Goal: Task Accomplishment & Management: Manage account settings

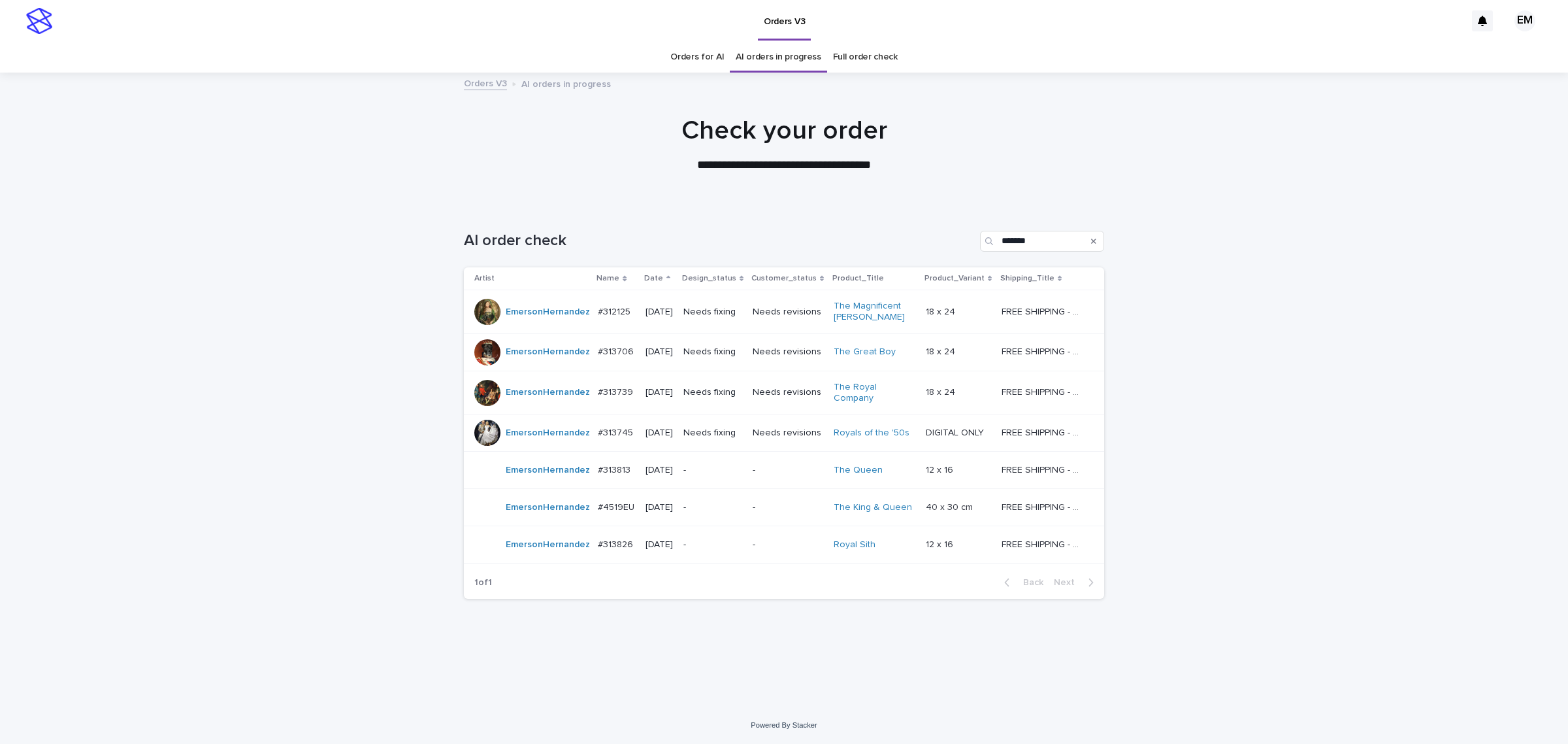
click at [608, 317] on p "#312125" at bounding box center [615, 310] width 35 height 13
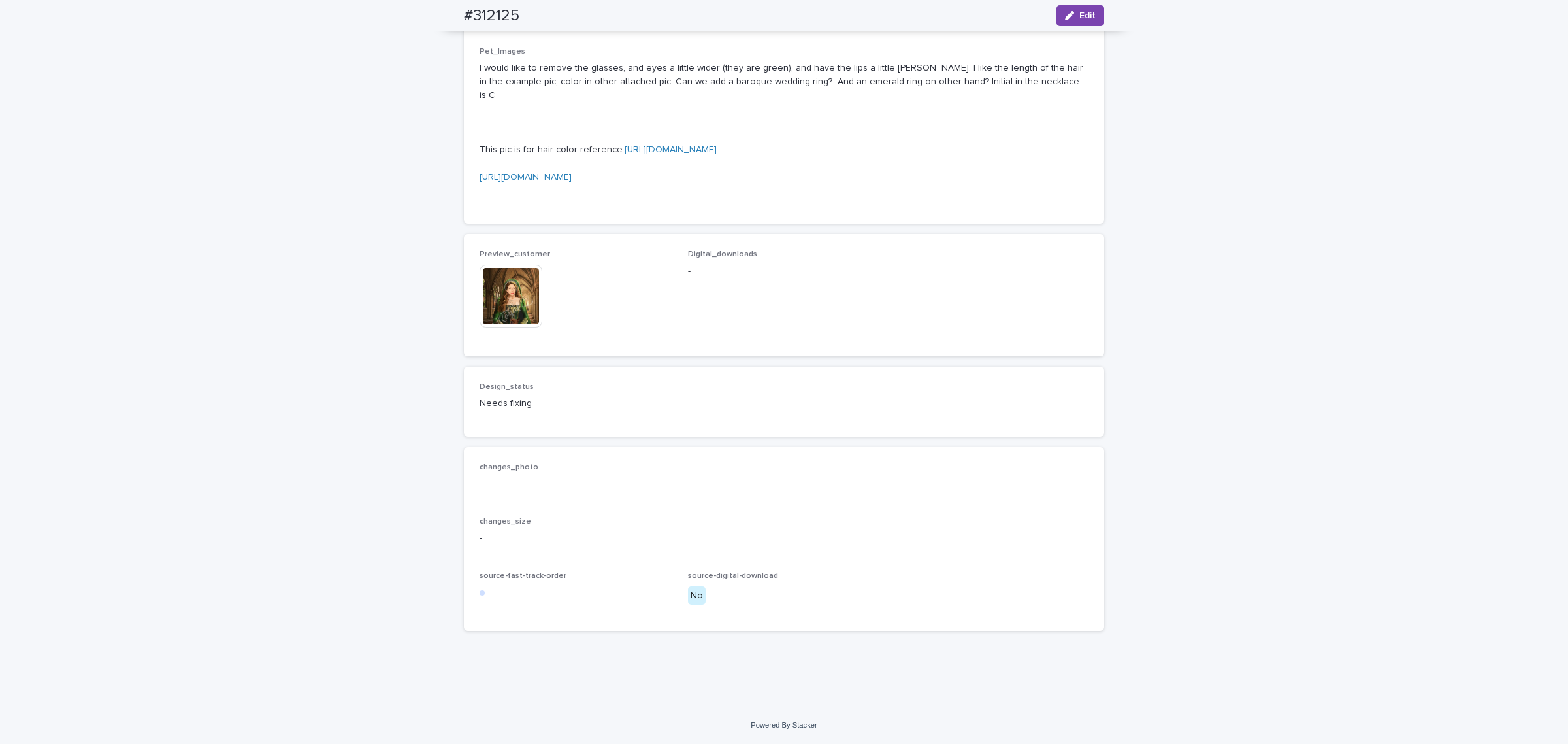
scroll to position [1143, 0]
click at [517, 327] on img at bounding box center [511, 296] width 63 height 63
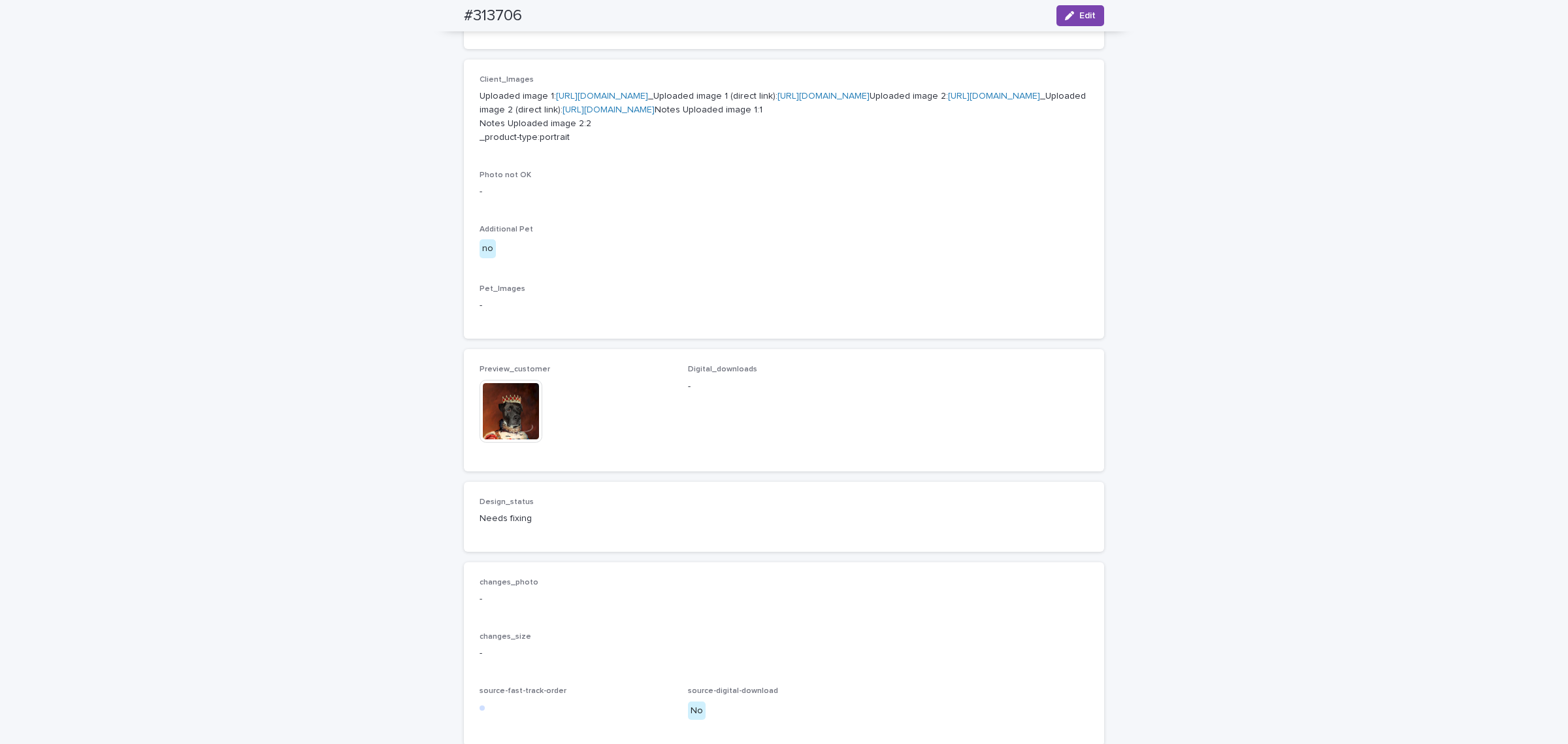
scroll to position [599, 0]
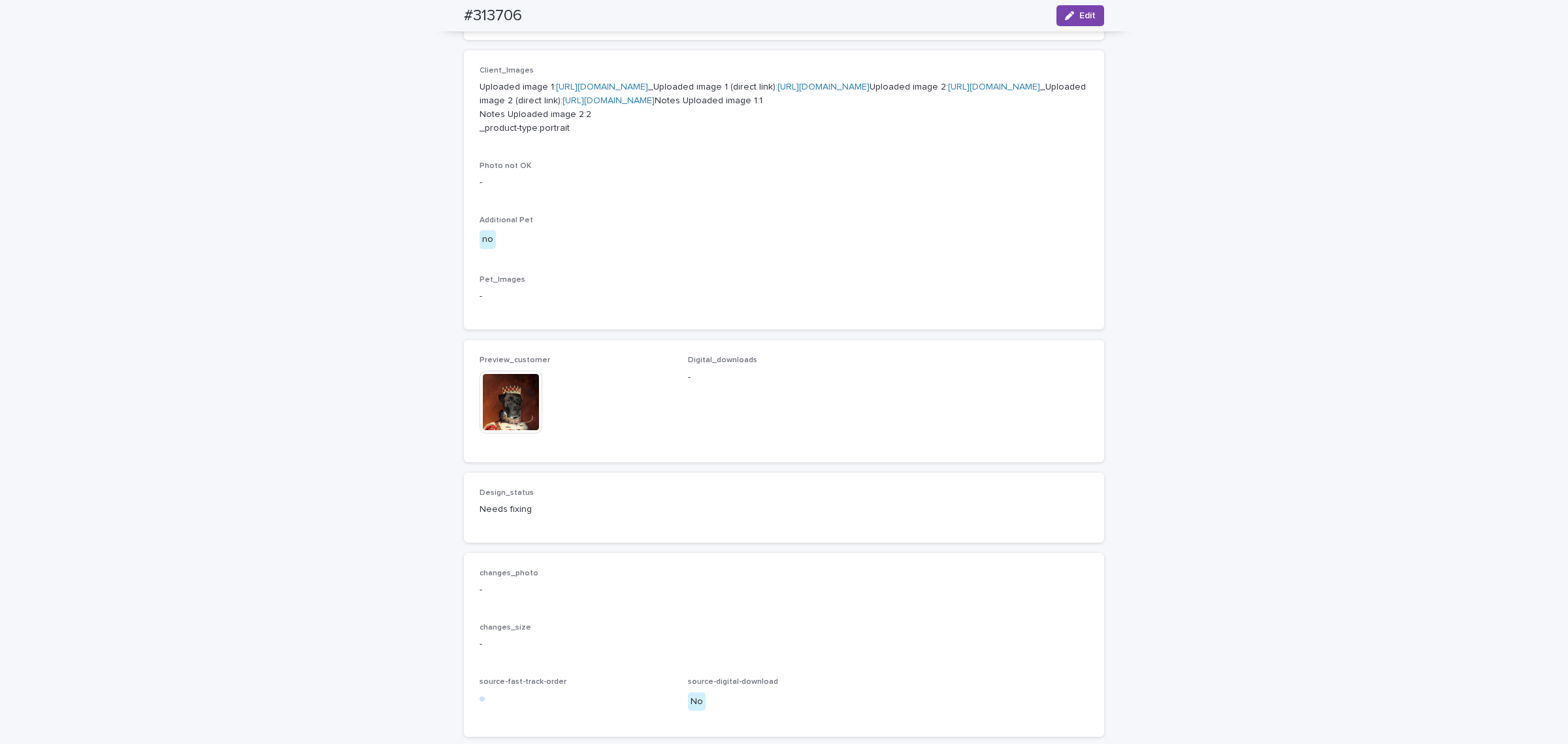
click at [516, 433] on img at bounding box center [511, 402] width 63 height 63
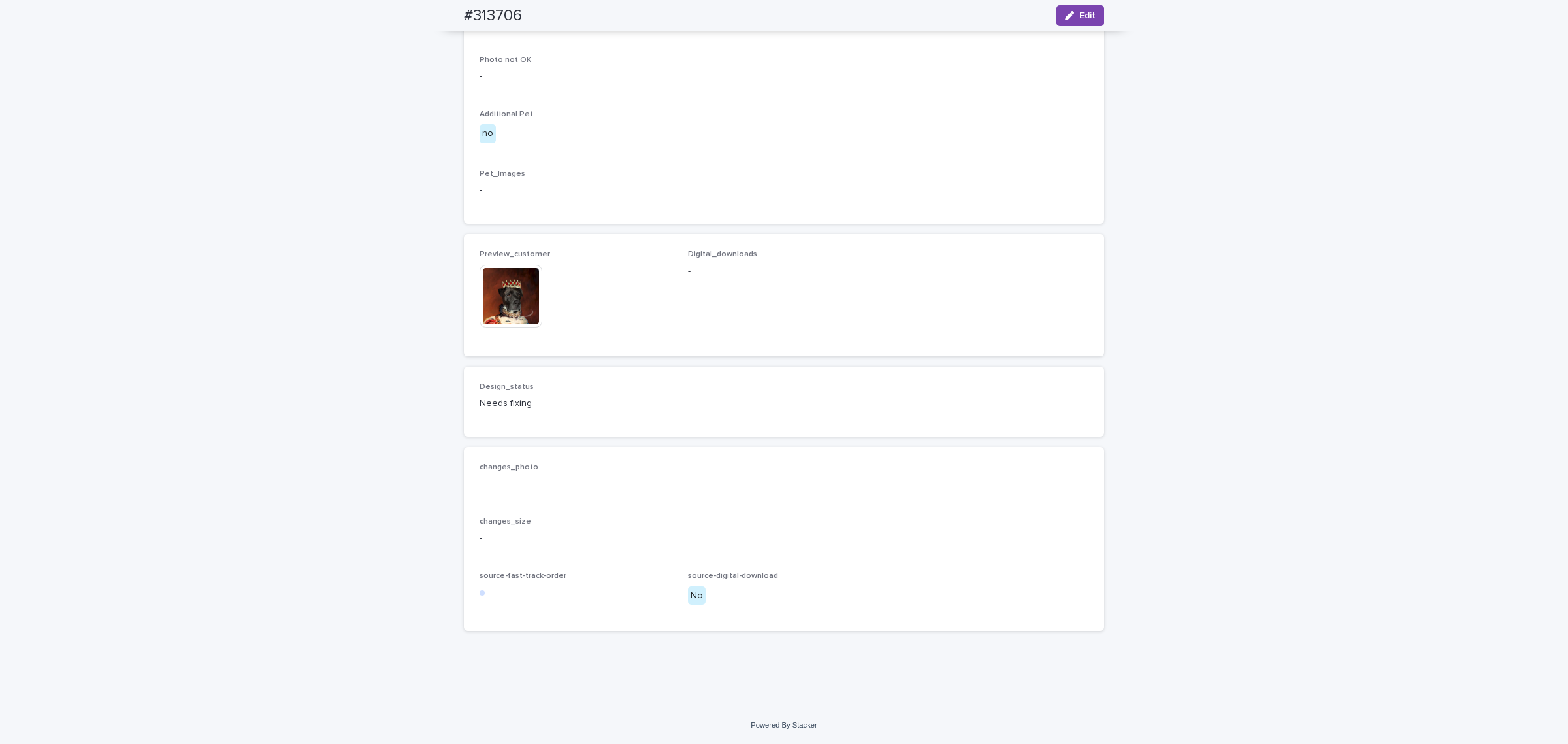
scroll to position [612, 0]
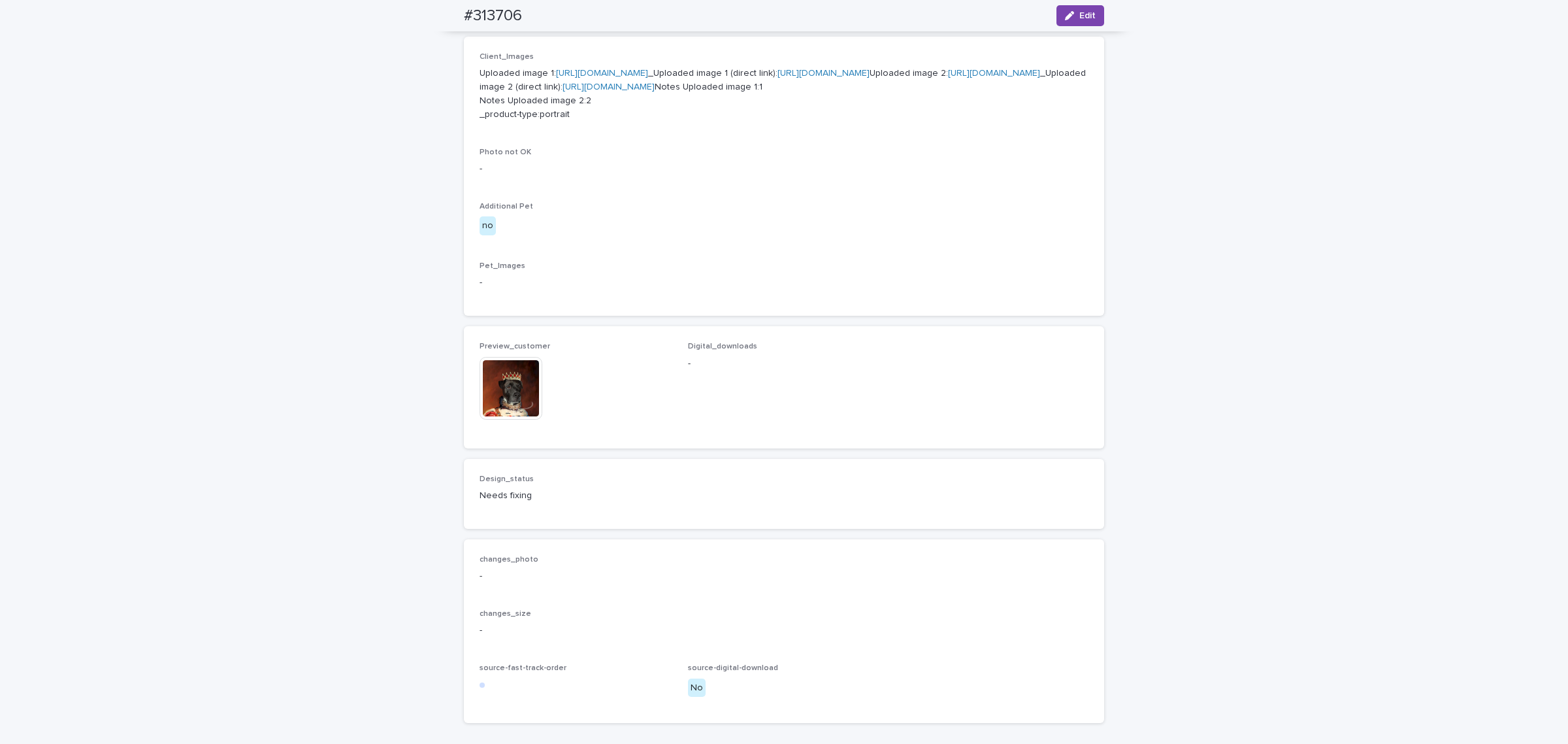
click at [512, 419] on img at bounding box center [511, 388] width 63 height 63
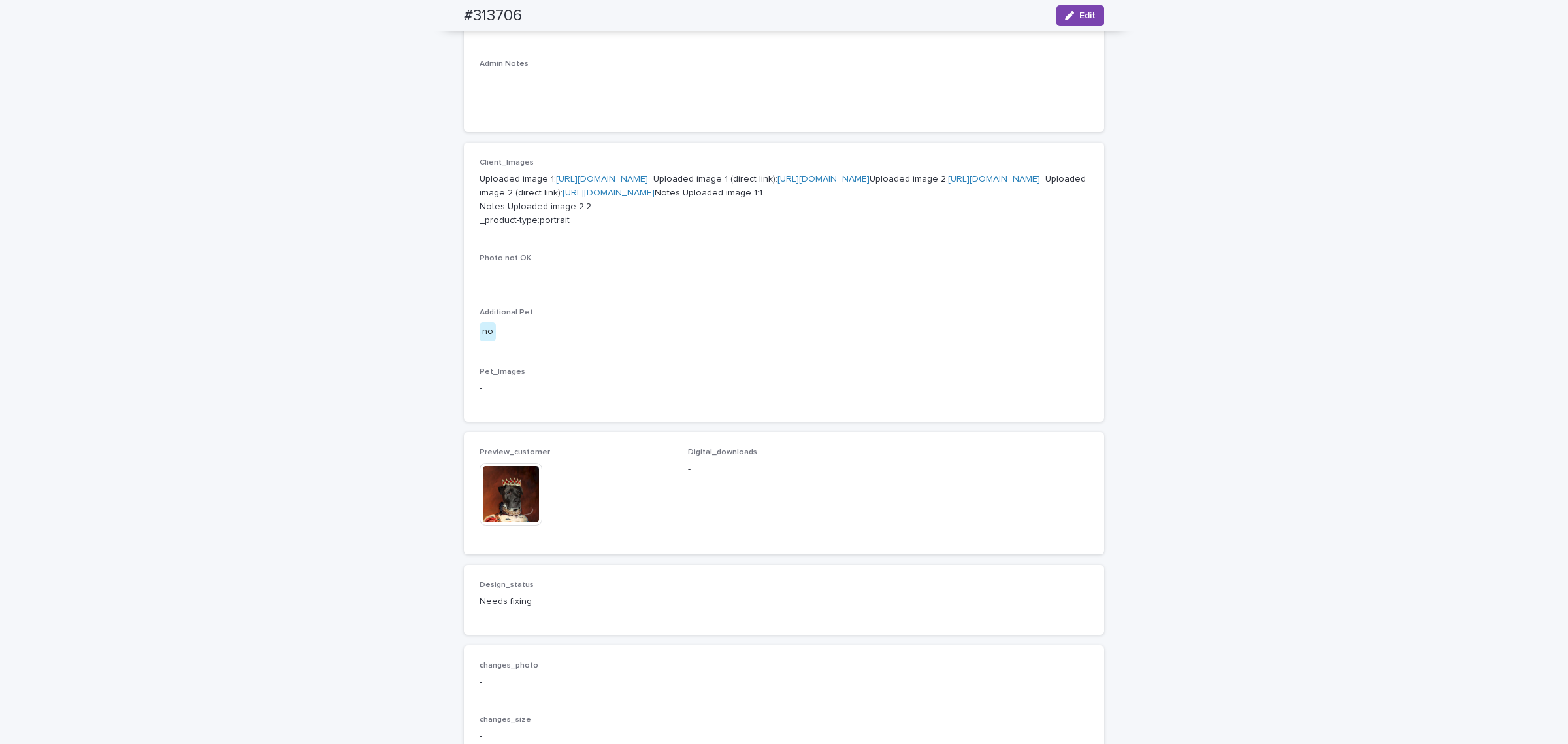
scroll to position [504, 0]
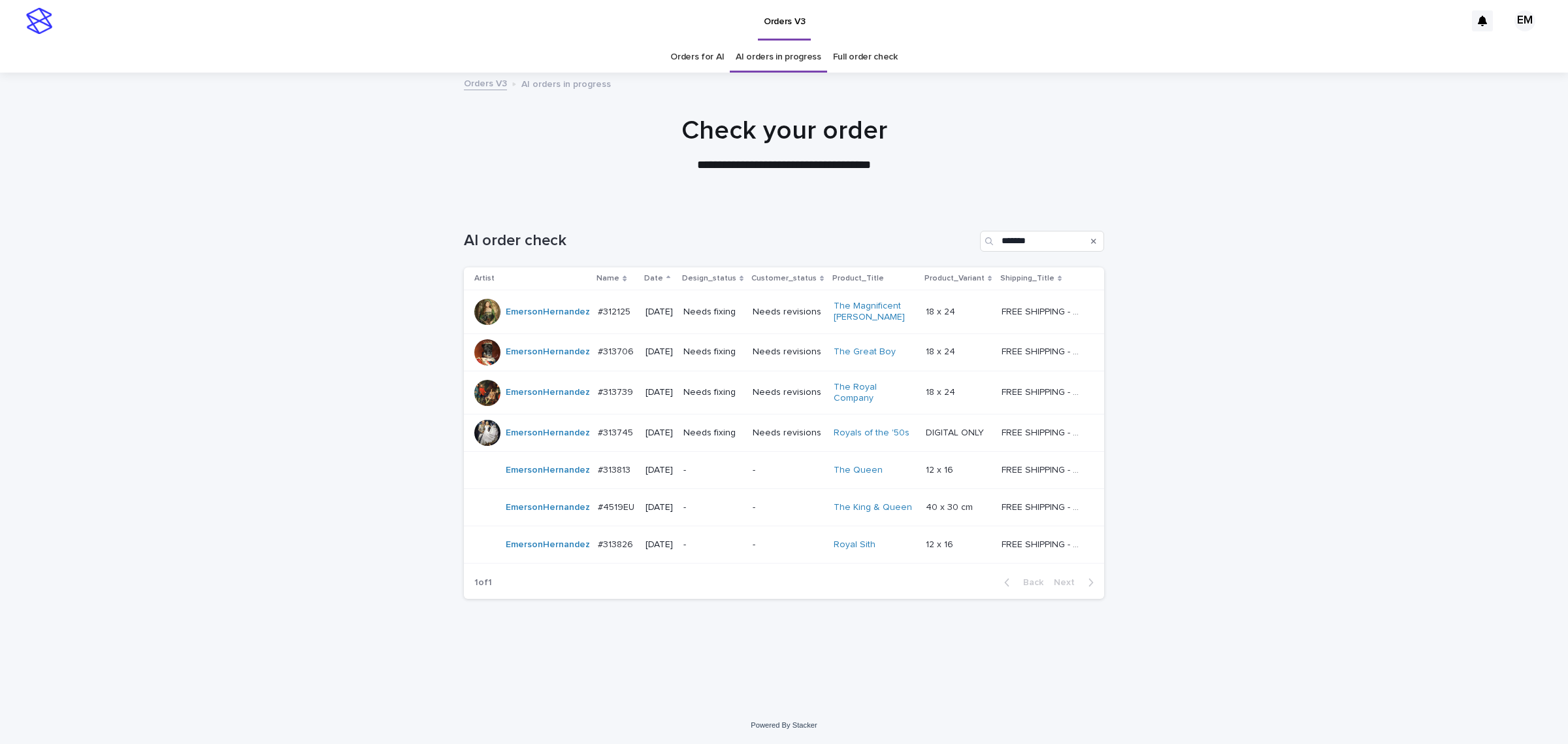
click at [622, 406] on td "#313739 #313739" at bounding box center [616, 393] width 47 height 44
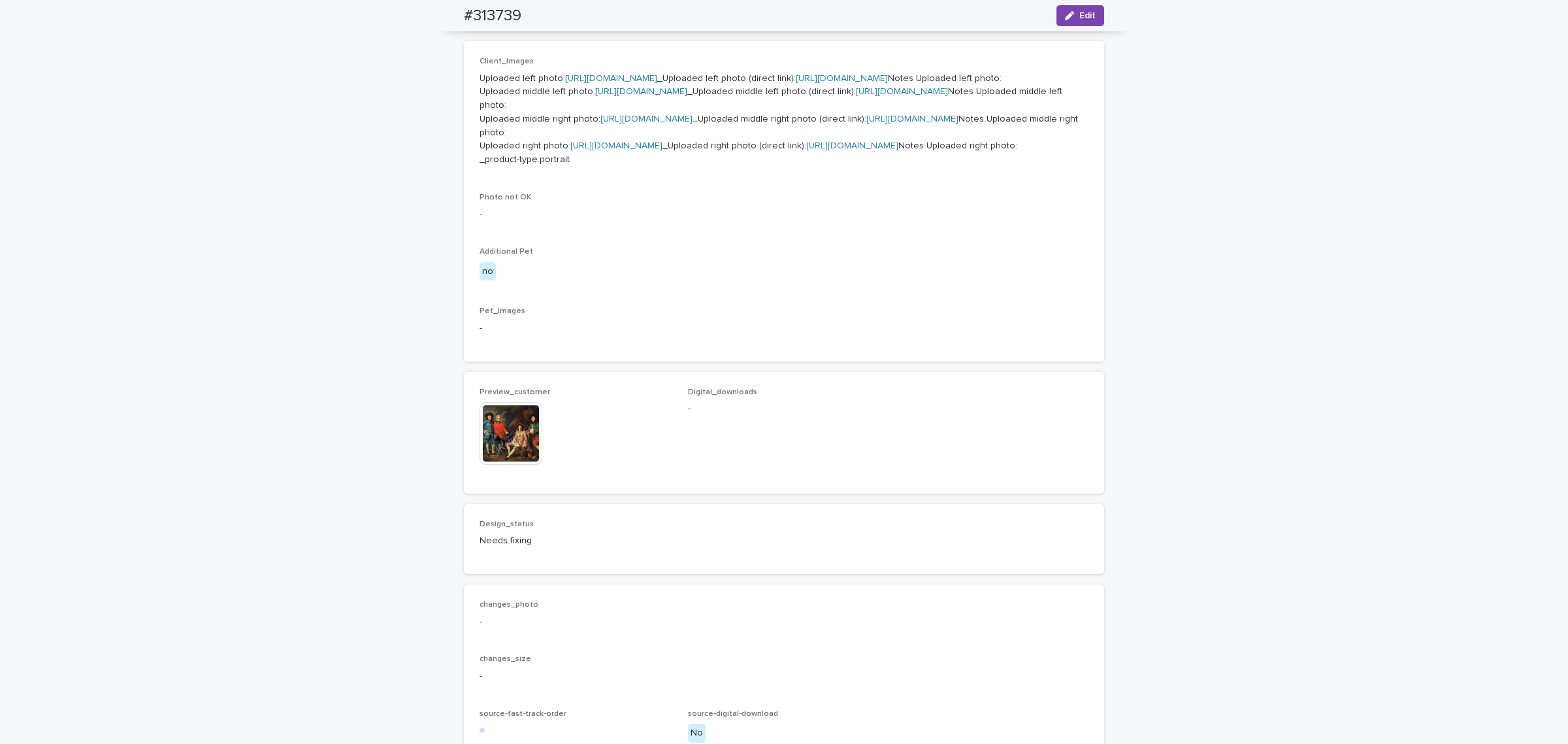
scroll to position [703, 0]
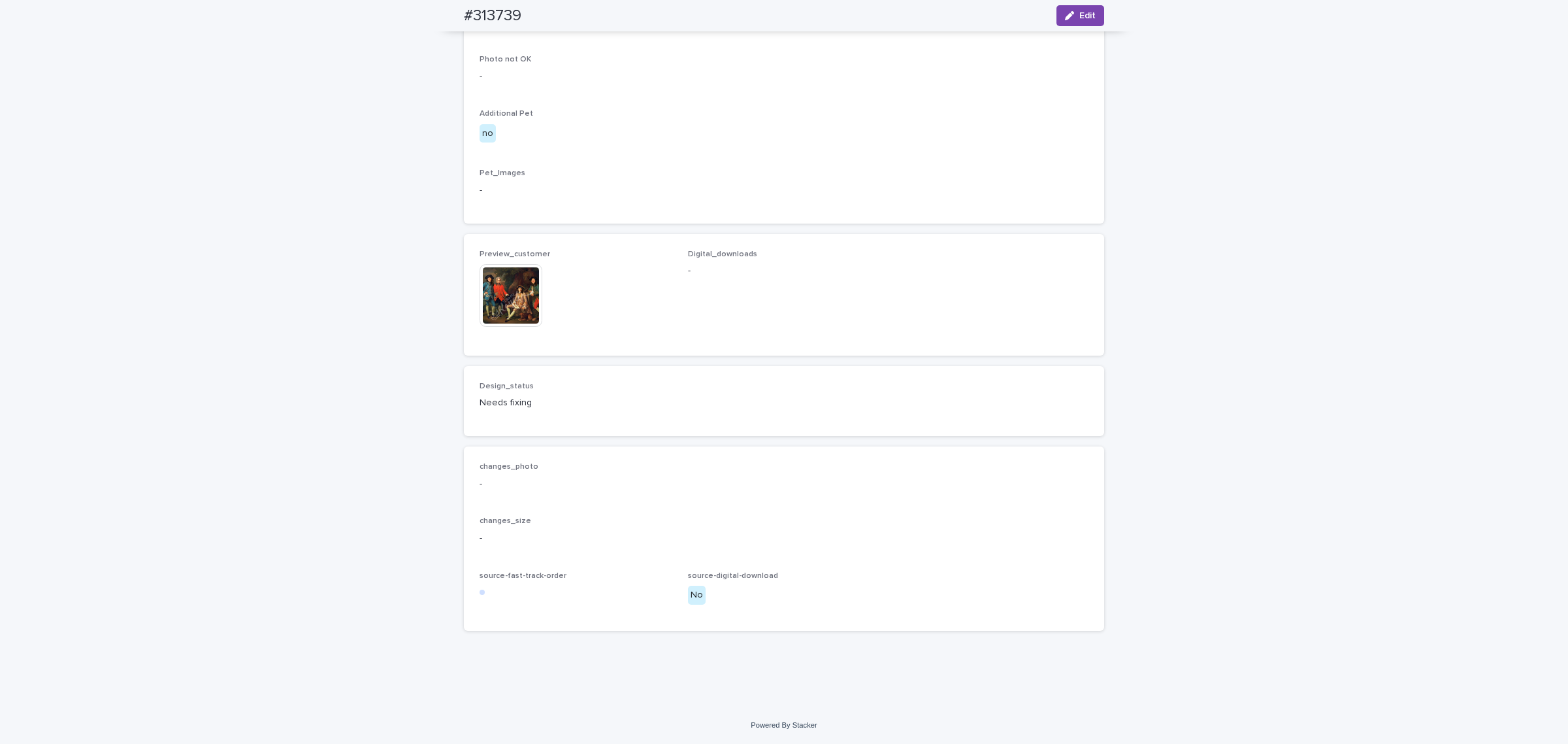
click at [512, 327] on img at bounding box center [511, 295] width 63 height 63
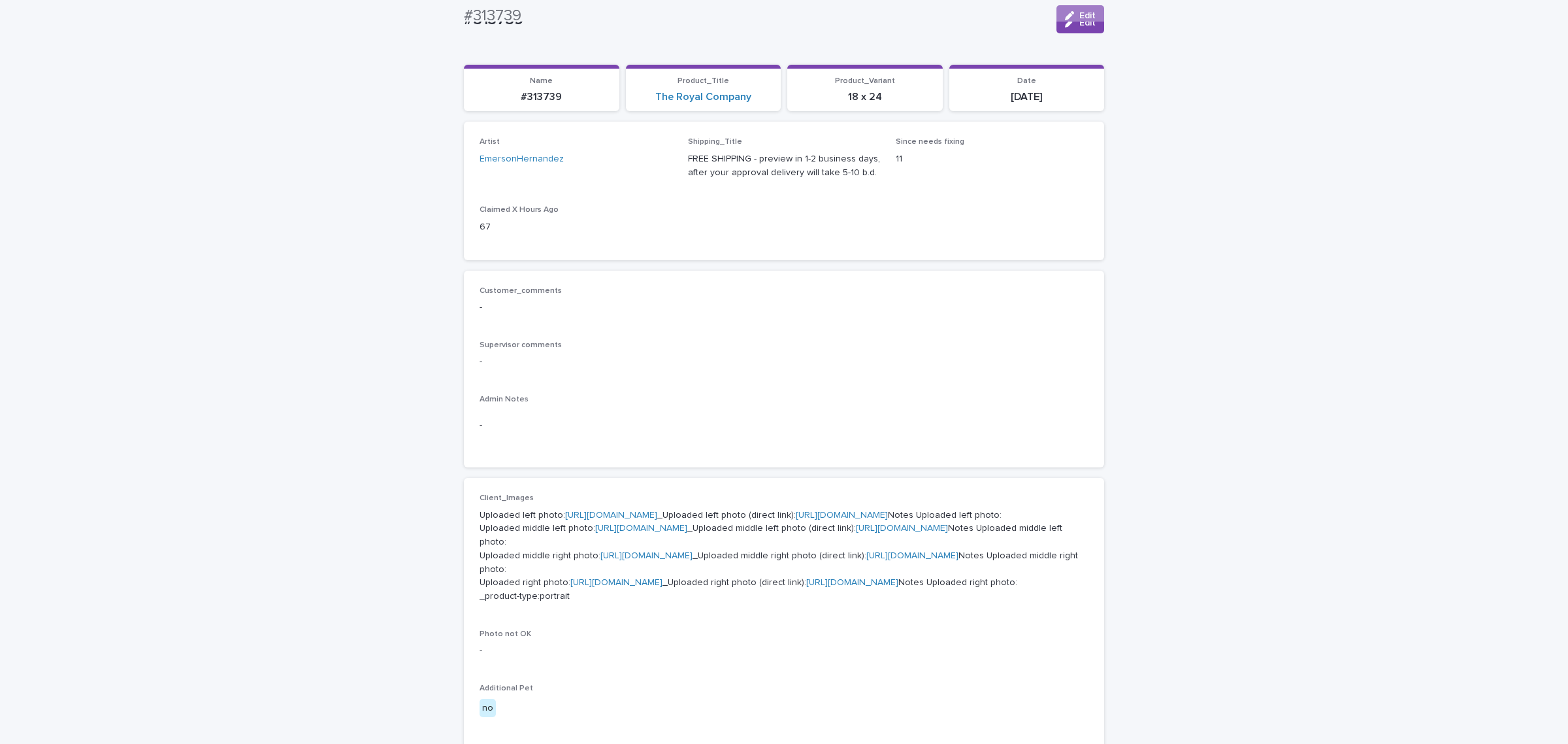
scroll to position [0, 0]
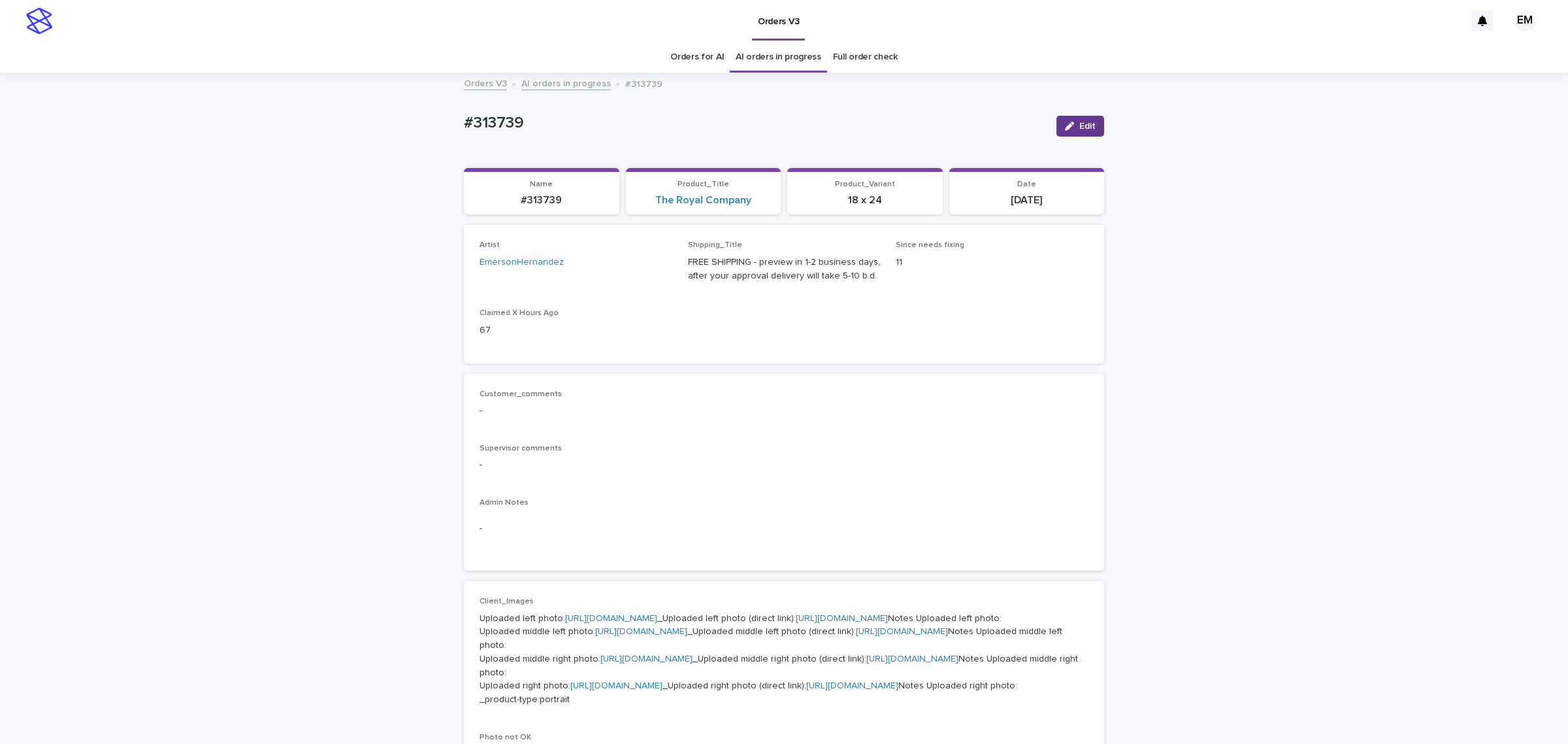
click at [1082, 126] on span "Edit" at bounding box center [1087, 126] width 16 height 9
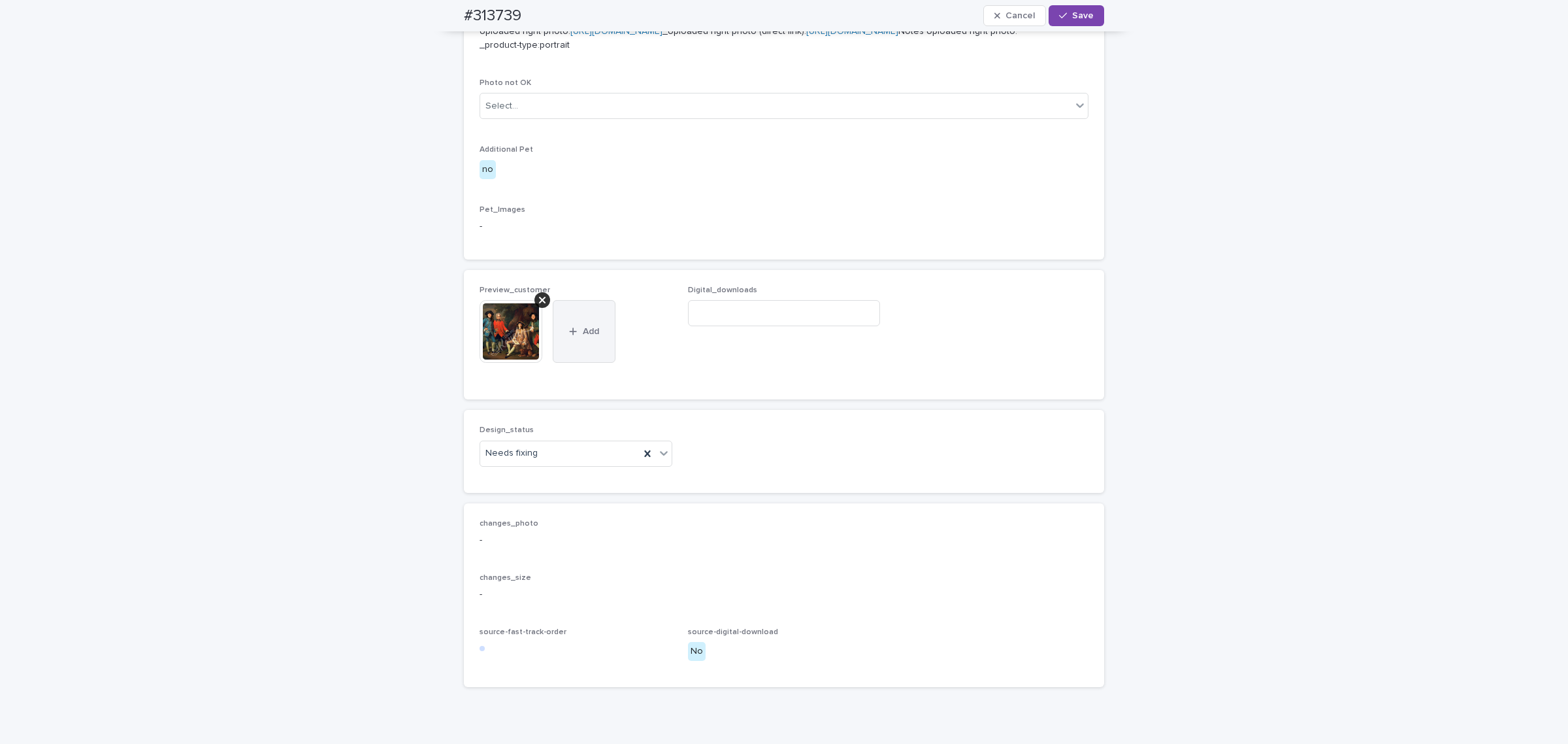
scroll to position [817, 0]
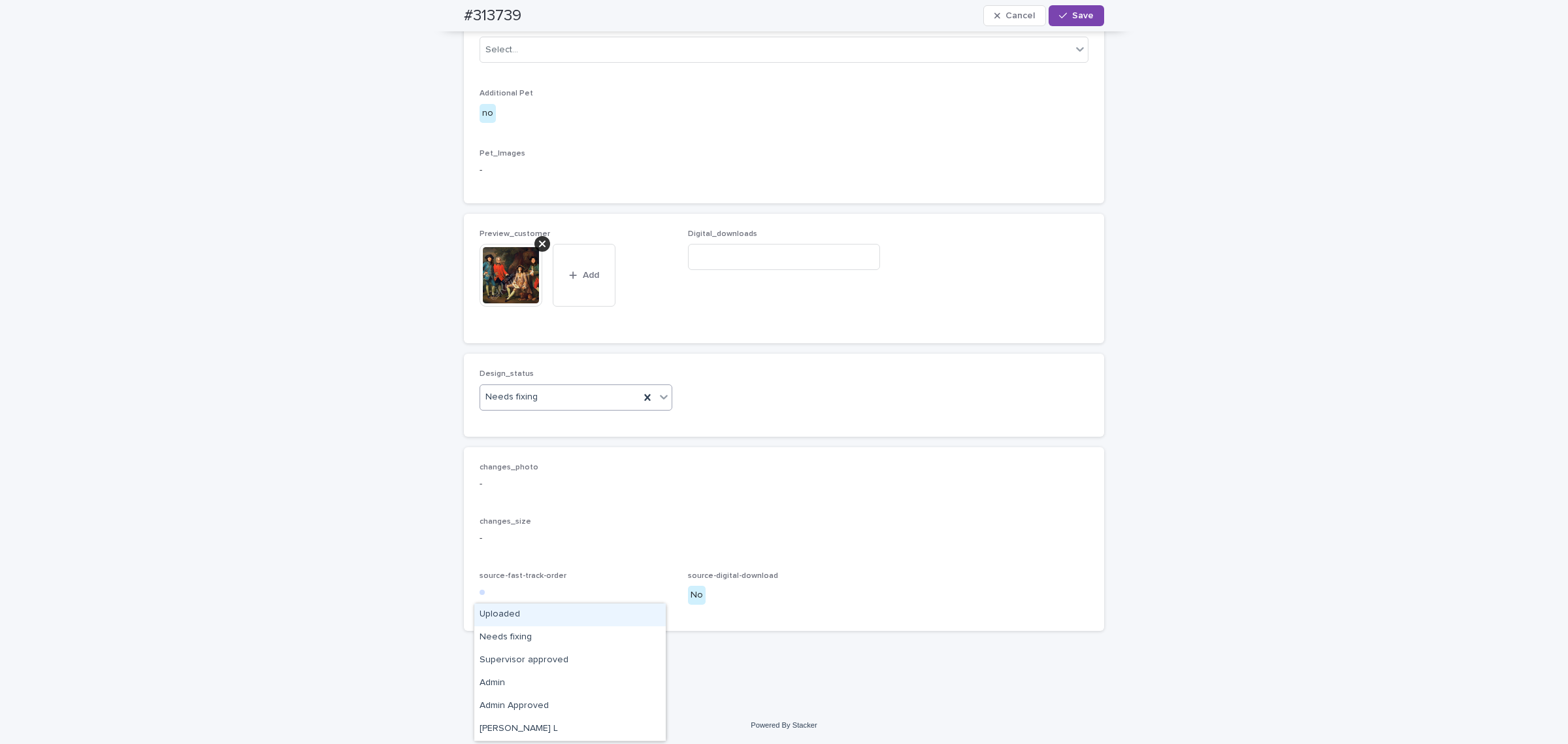
drag, startPoint x: 560, startPoint y: 588, endPoint x: 555, endPoint y: 594, distance: 7.8
click at [559, 408] on div "Needs fixing" at bounding box center [560, 397] width 160 height 22
click at [544, 618] on div "Uploaded" at bounding box center [570, 614] width 192 height 23
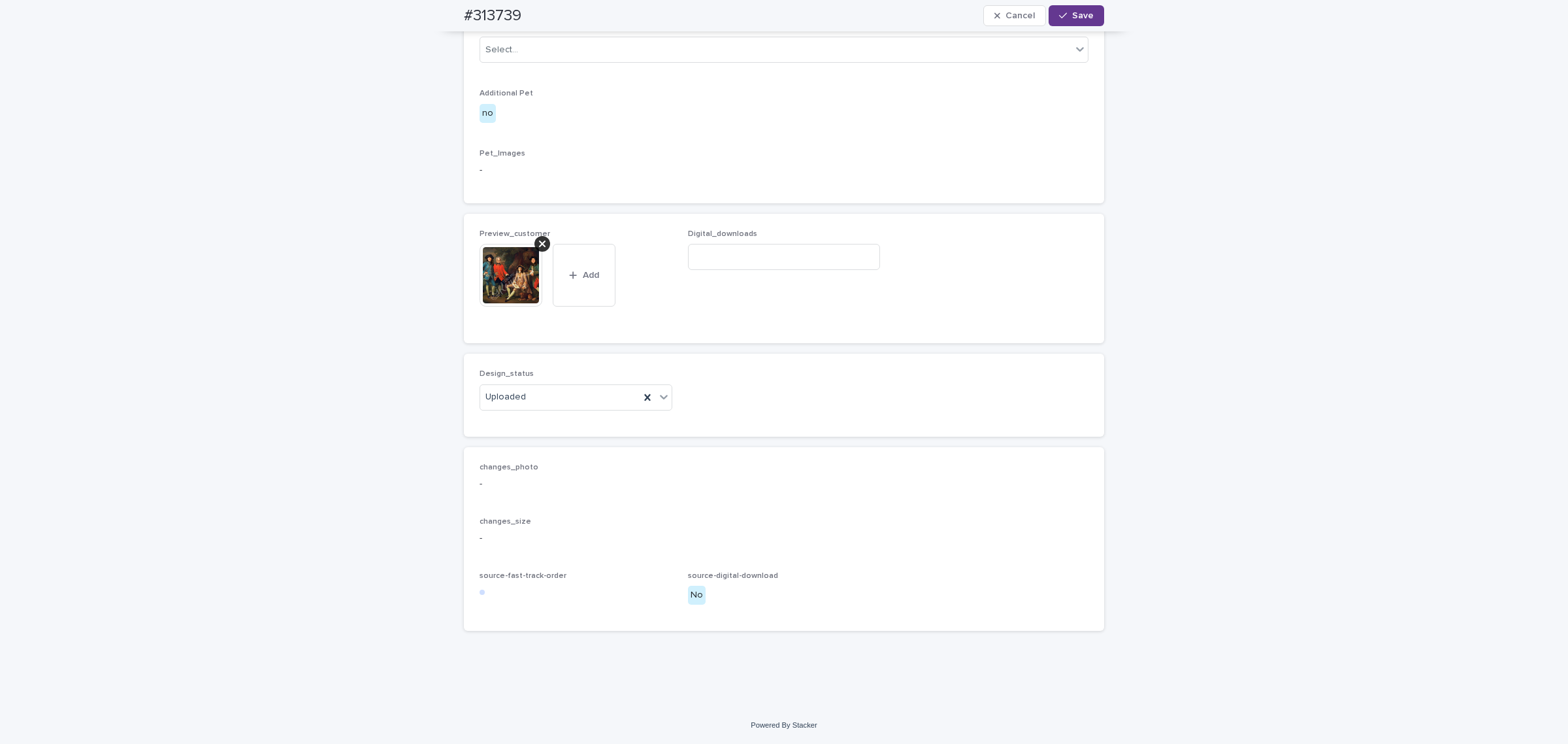
click at [1076, 15] on span "Save" at bounding box center [1083, 15] width 22 height 9
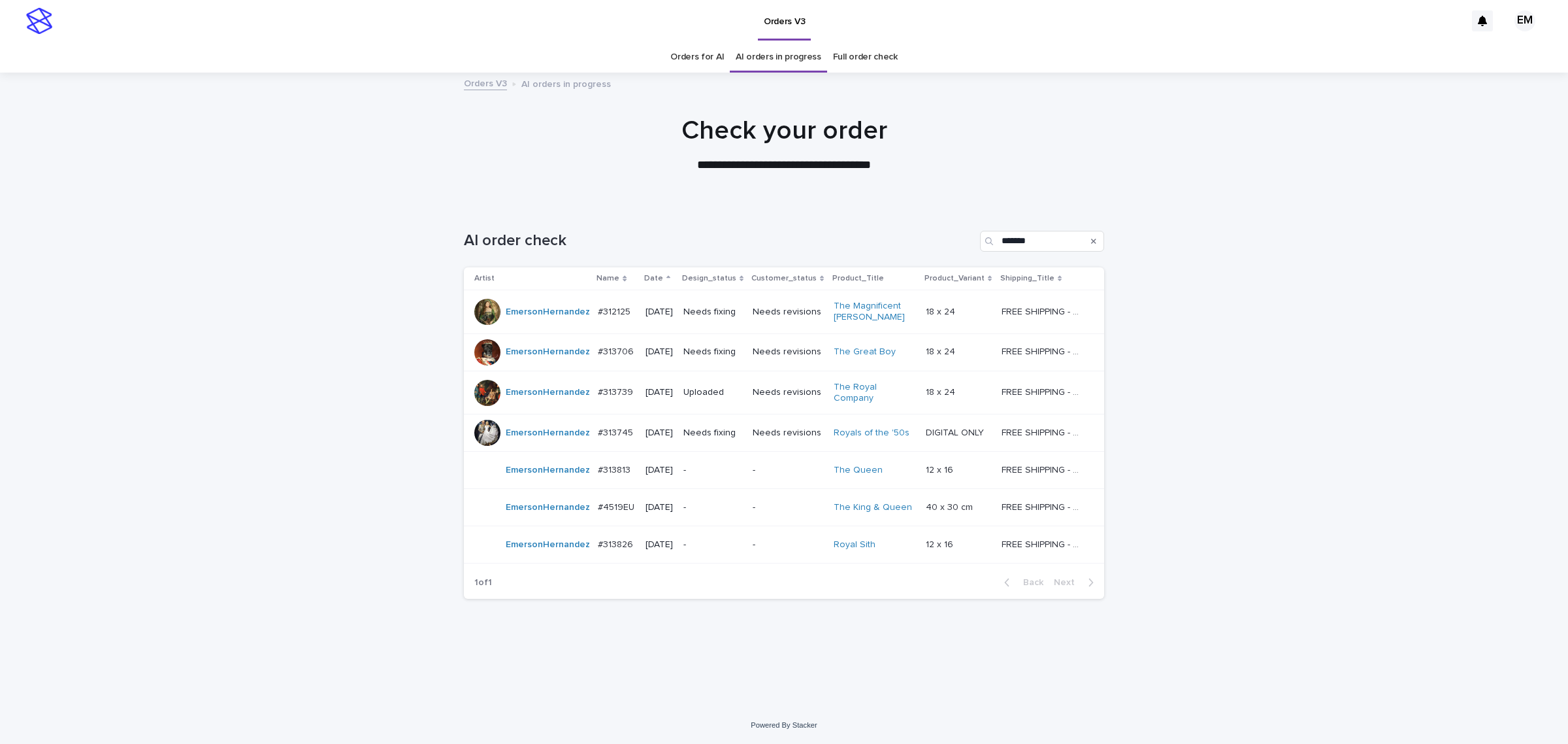
click at [718, 441] on div "Needs fixing" at bounding box center [713, 433] width 59 height 22
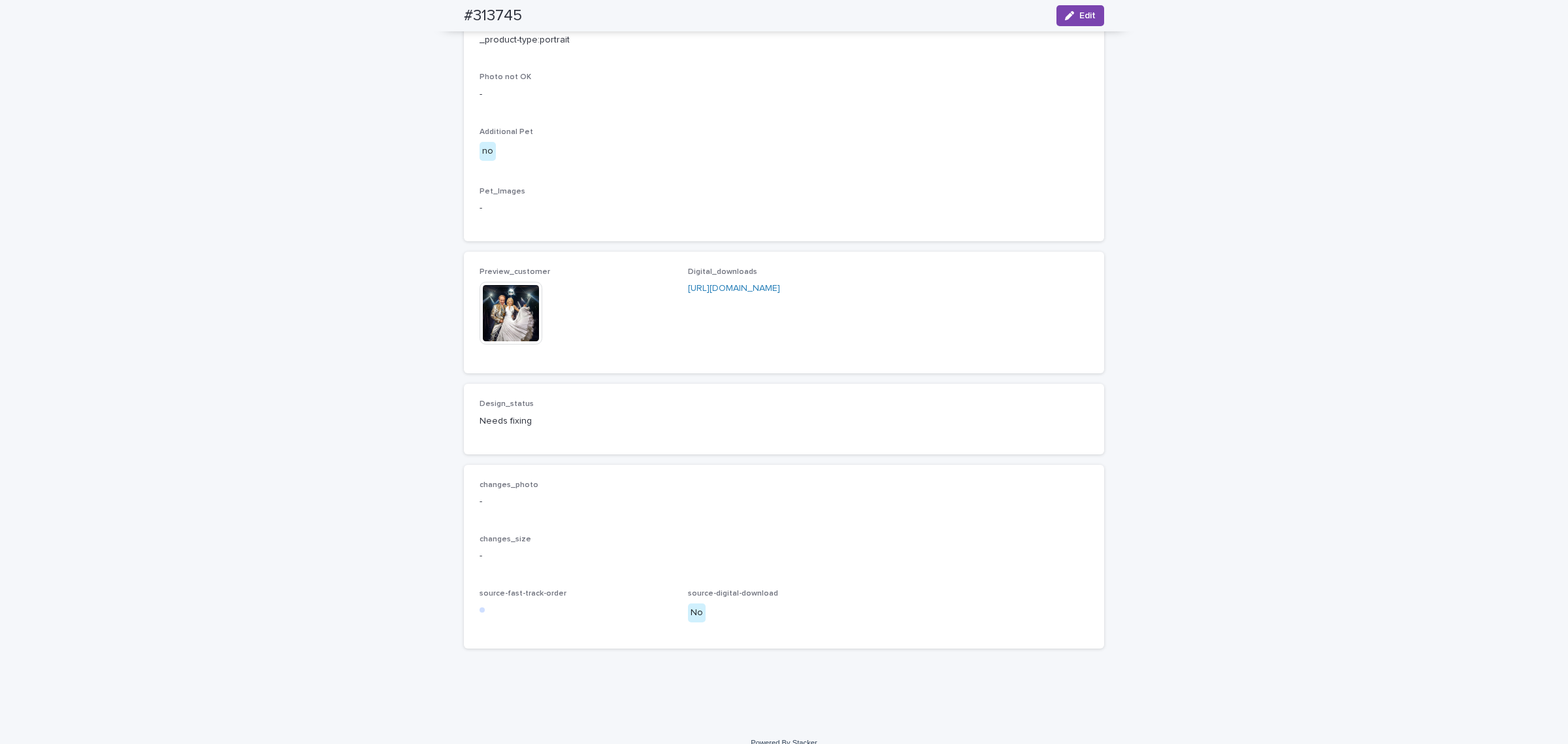
scroll to position [708, 0]
click at [518, 337] on img at bounding box center [511, 305] width 63 height 63
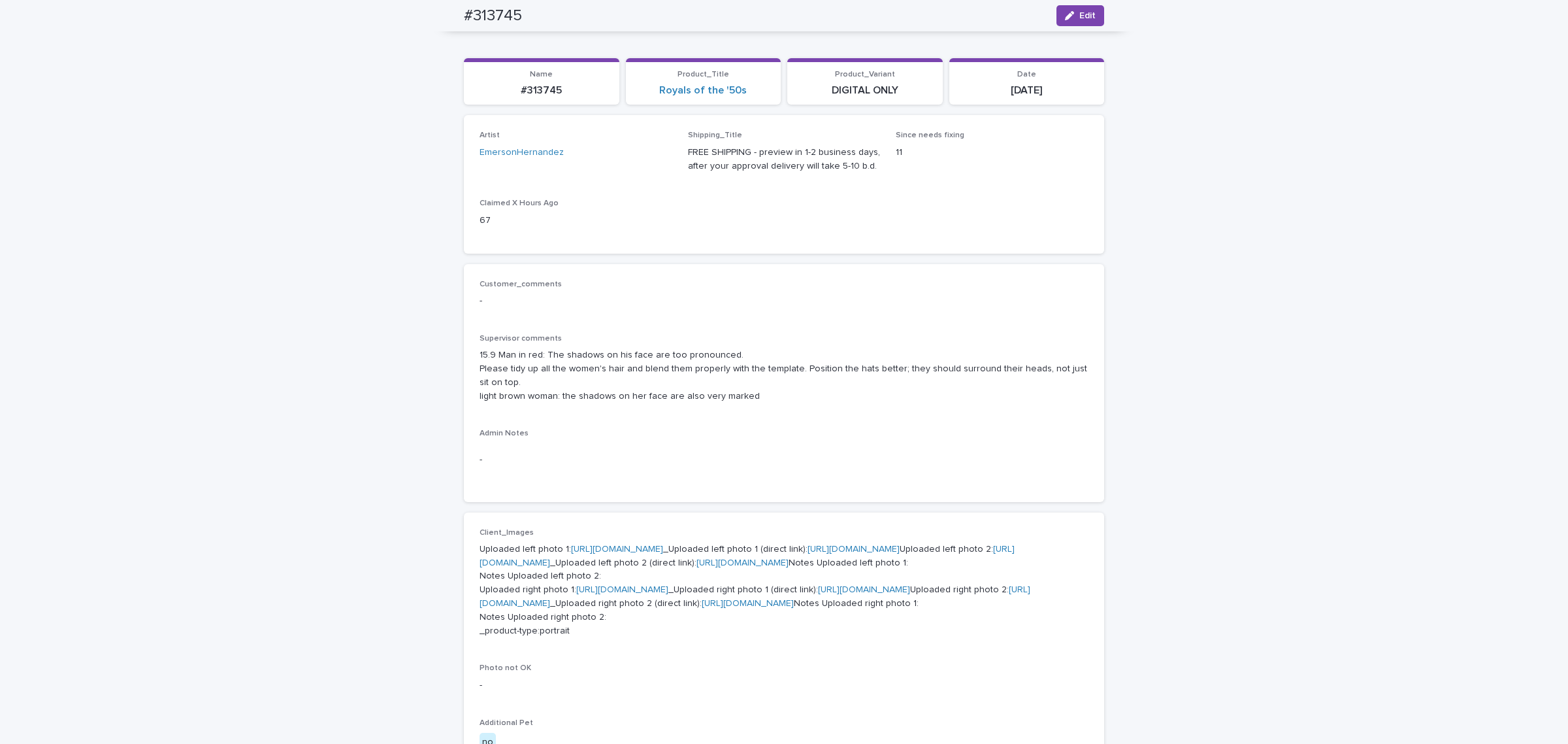
scroll to position [108, 0]
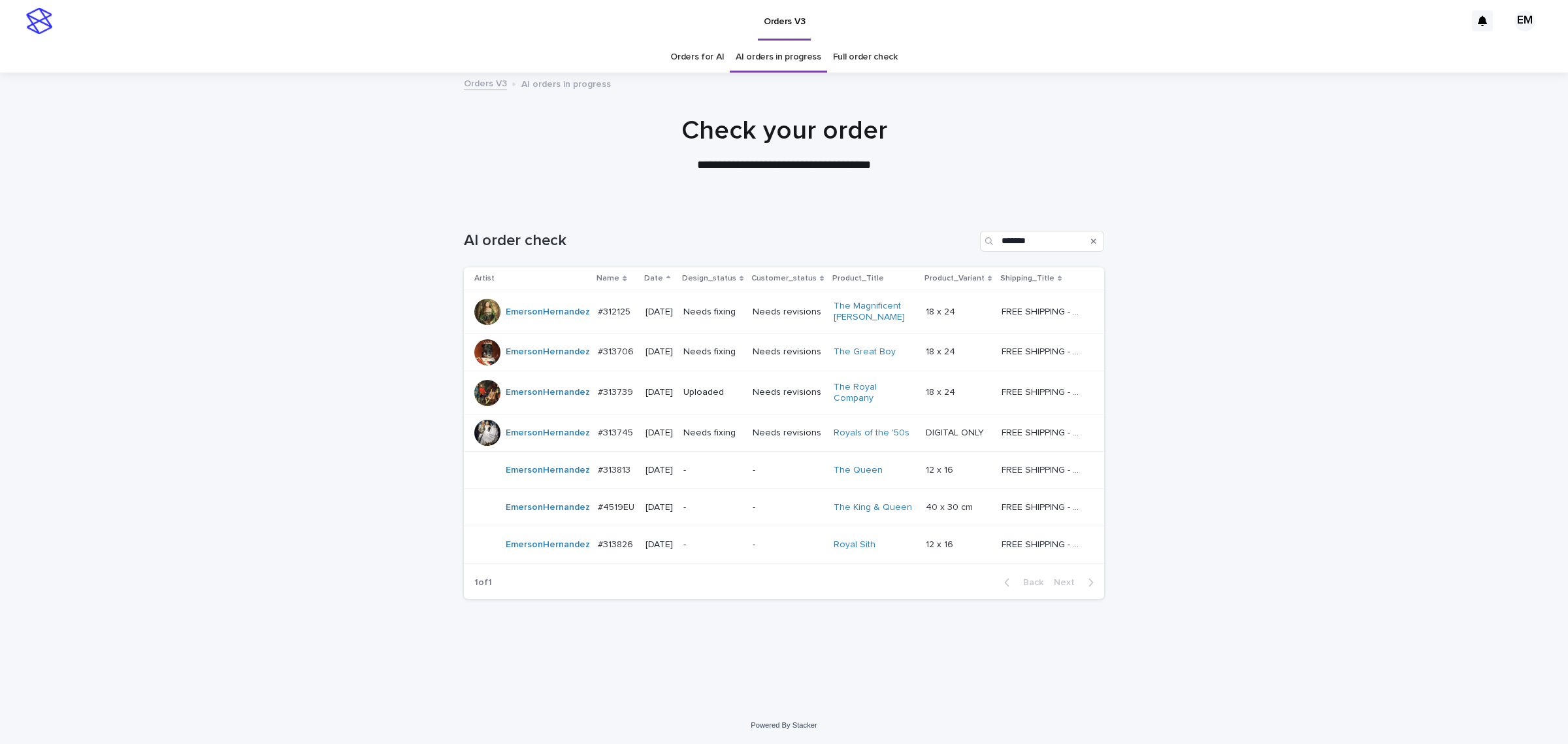
click at [702, 403] on div "Uploaded" at bounding box center [713, 393] width 59 height 22
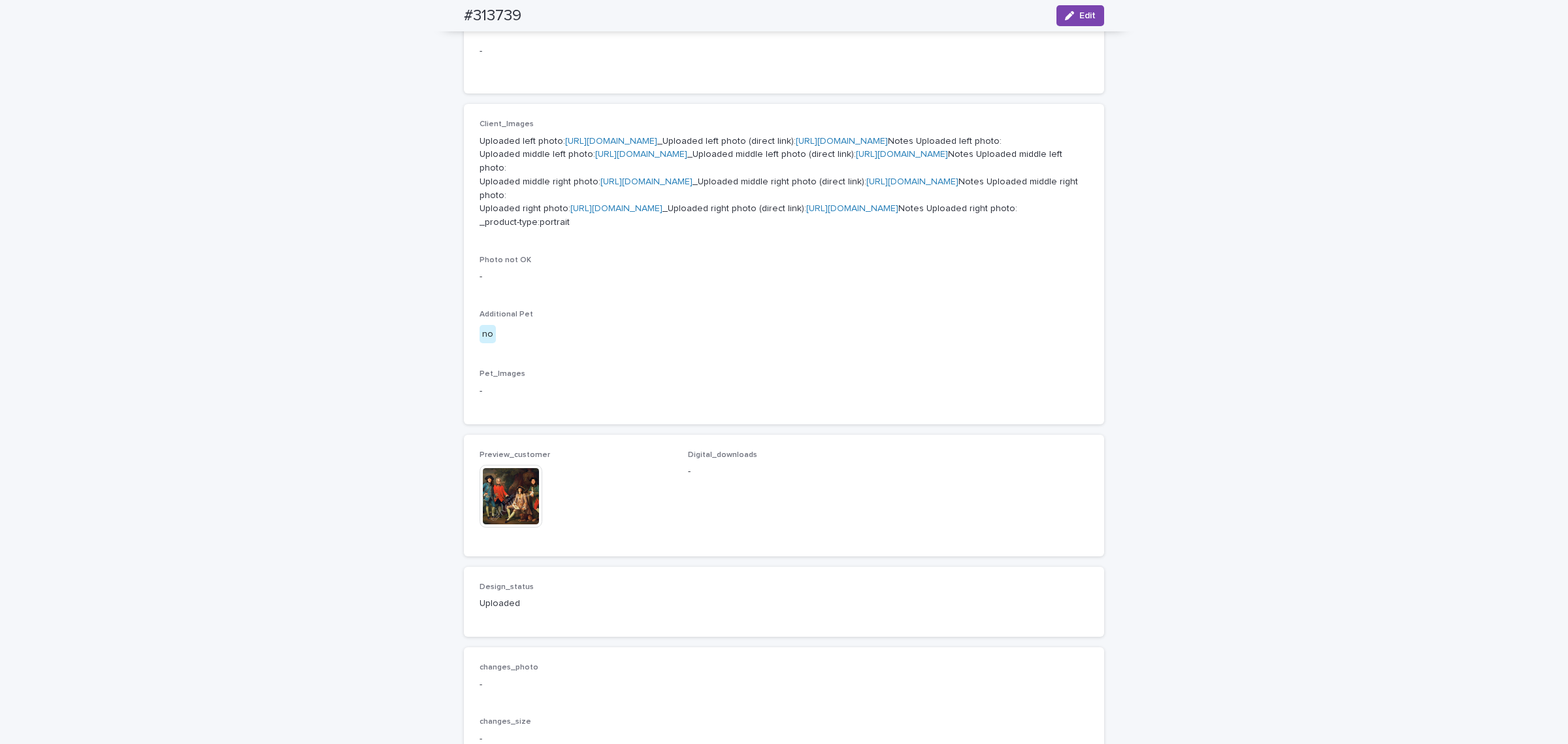
scroll to position [694, 0]
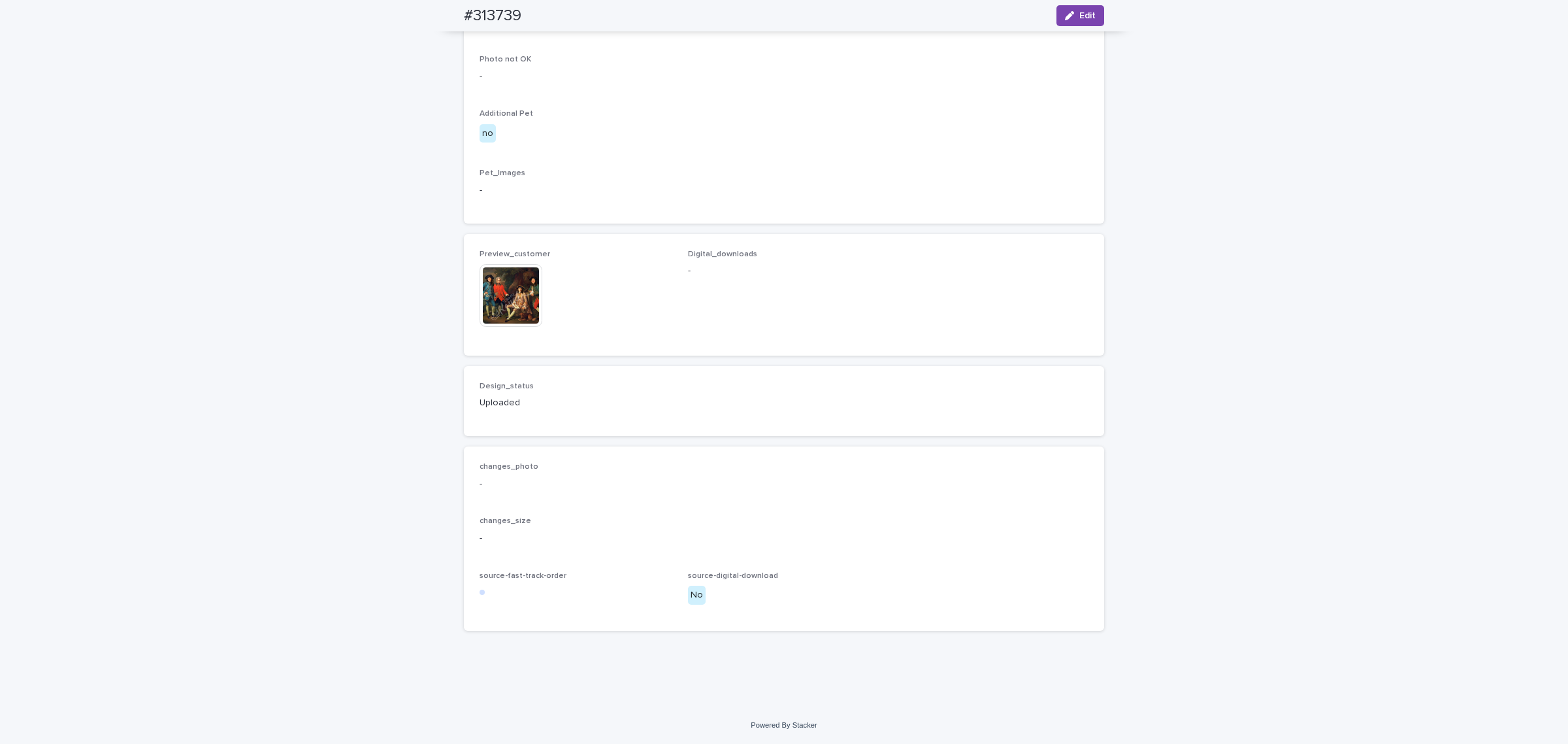
click at [503, 327] on img at bounding box center [511, 295] width 63 height 63
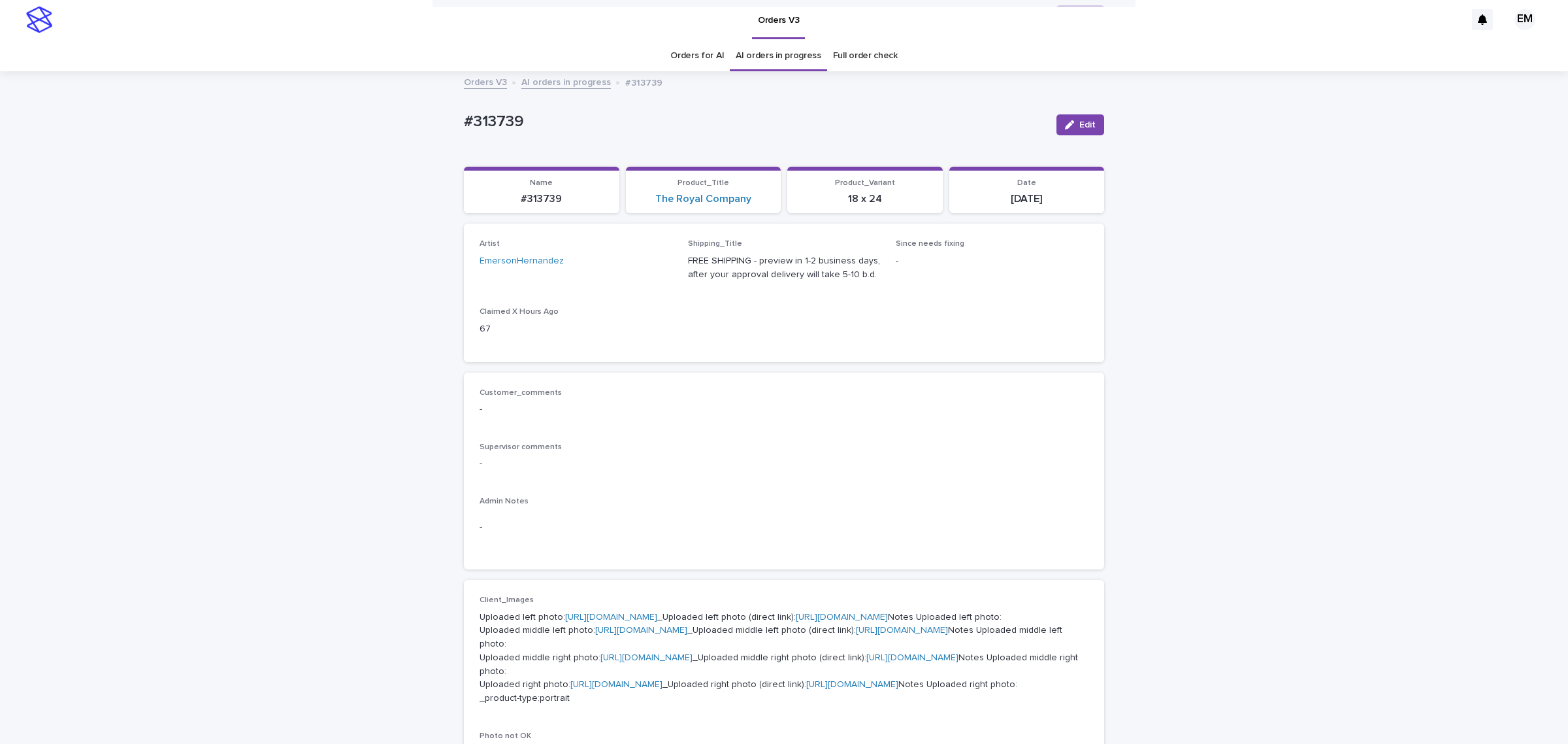
scroll to position [0, 0]
drag, startPoint x: 552, startPoint y: 124, endPoint x: 445, endPoint y: 199, distance: 130.7
click at [389, 119] on div "Loading... Saving… Loading... Saving… #313739 Edit #313739 Edit Sorry, there wa…" at bounding box center [784, 729] width 1568 height 1311
copy p "#313739"
click at [625, 103] on div "#313739 Edit" at bounding box center [784, 126] width 640 height 52
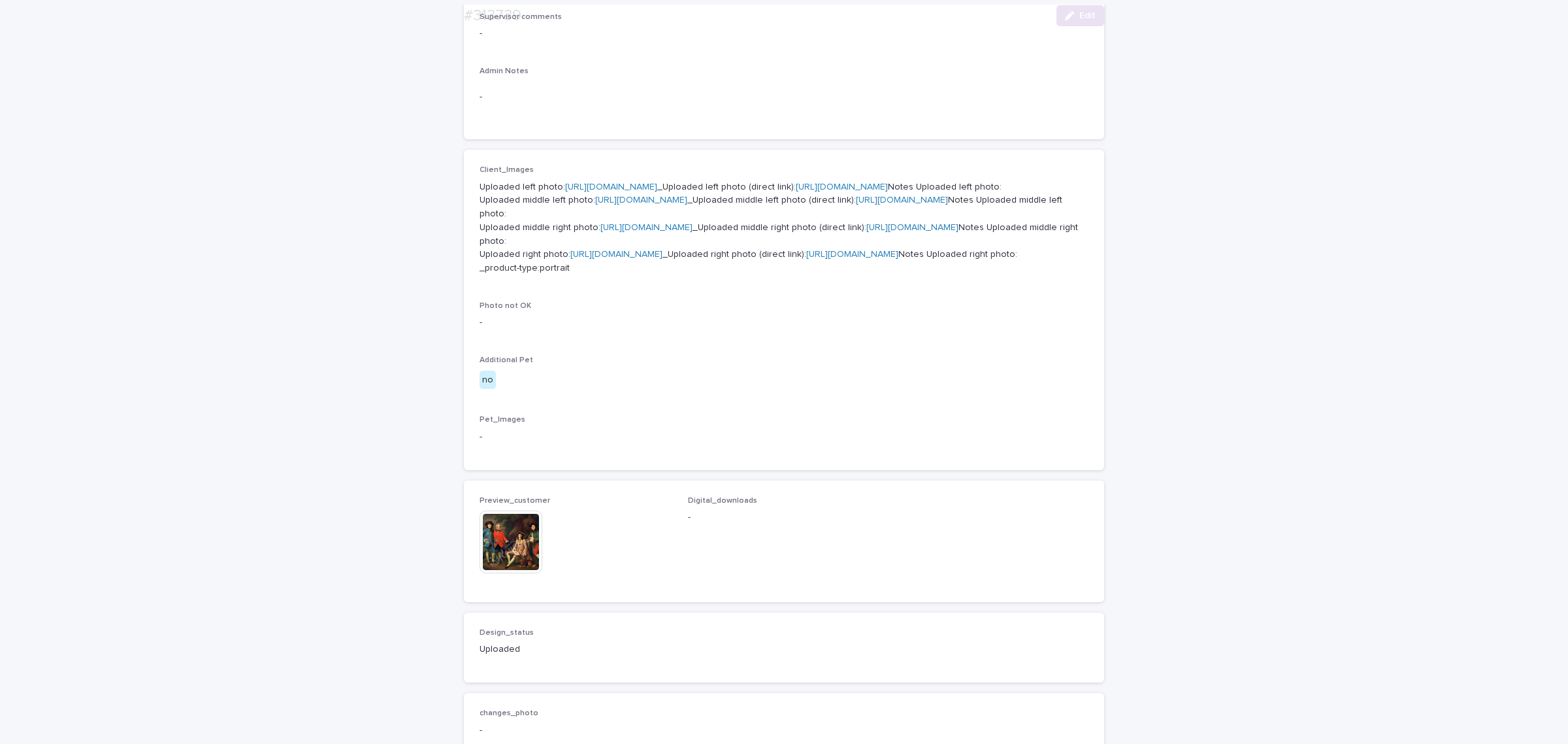
scroll to position [599, 0]
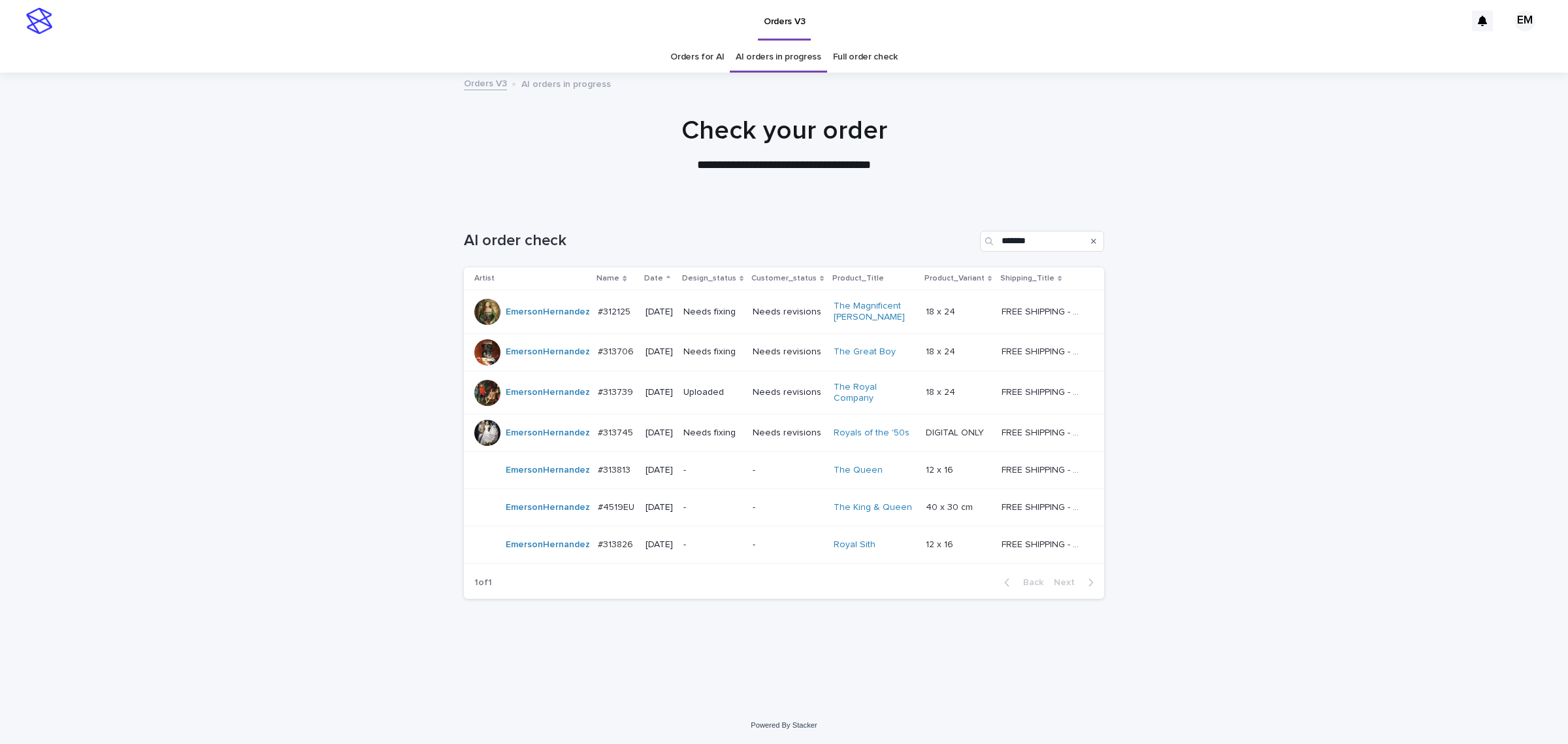
click at [702, 441] on div "Needs fixing" at bounding box center [713, 433] width 59 height 22
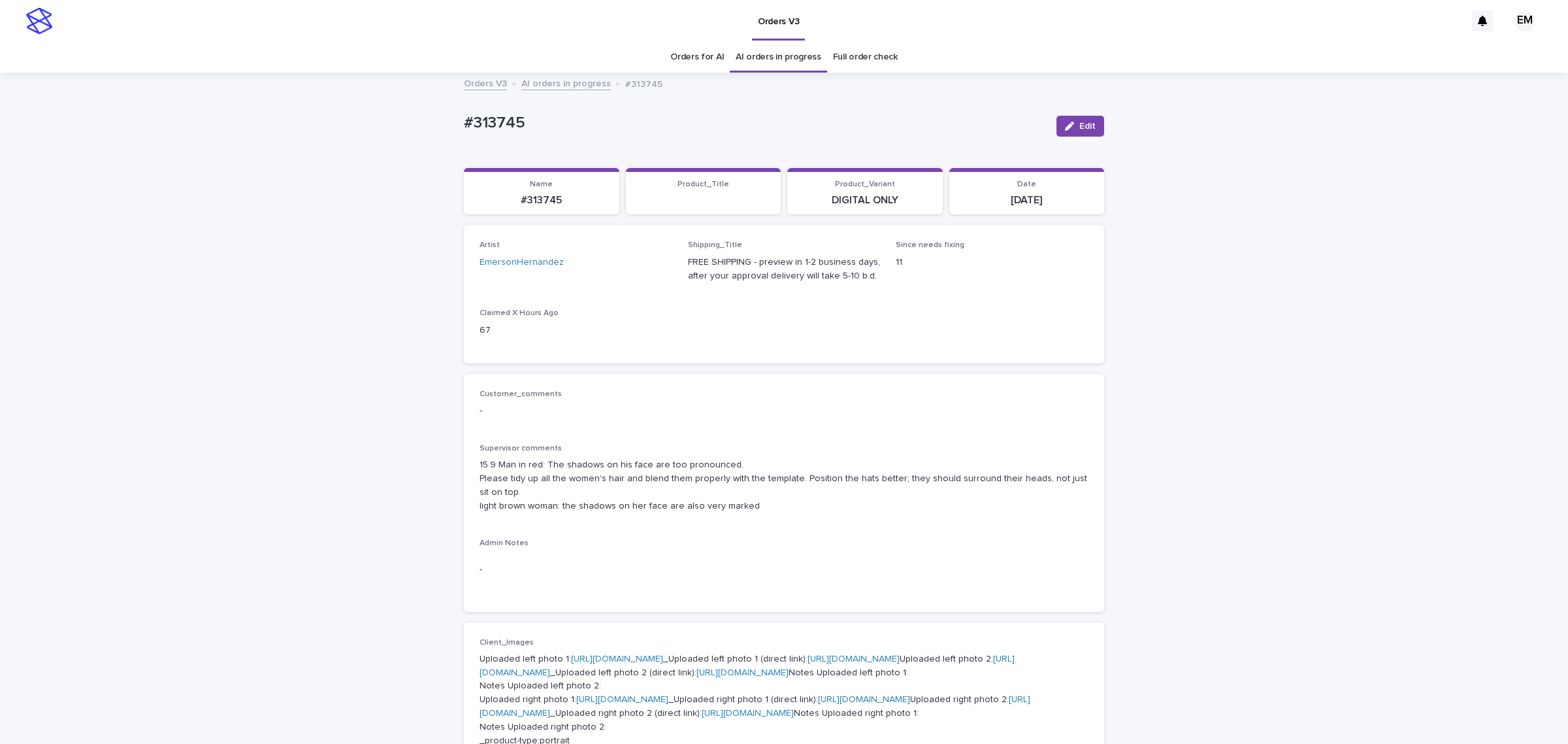
scroll to position [41, 0]
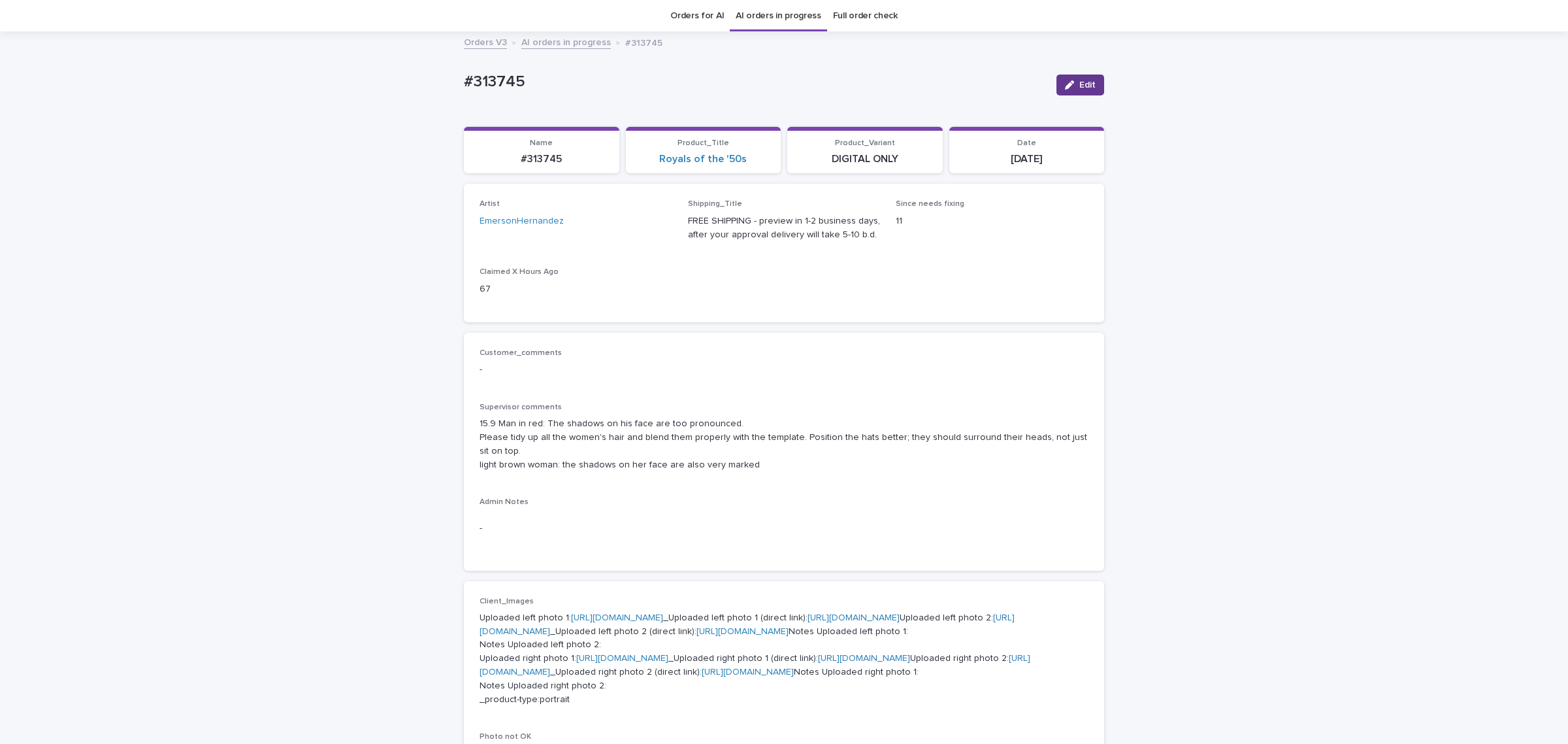
click at [1068, 77] on button "Edit" at bounding box center [1080, 85] width 48 height 21
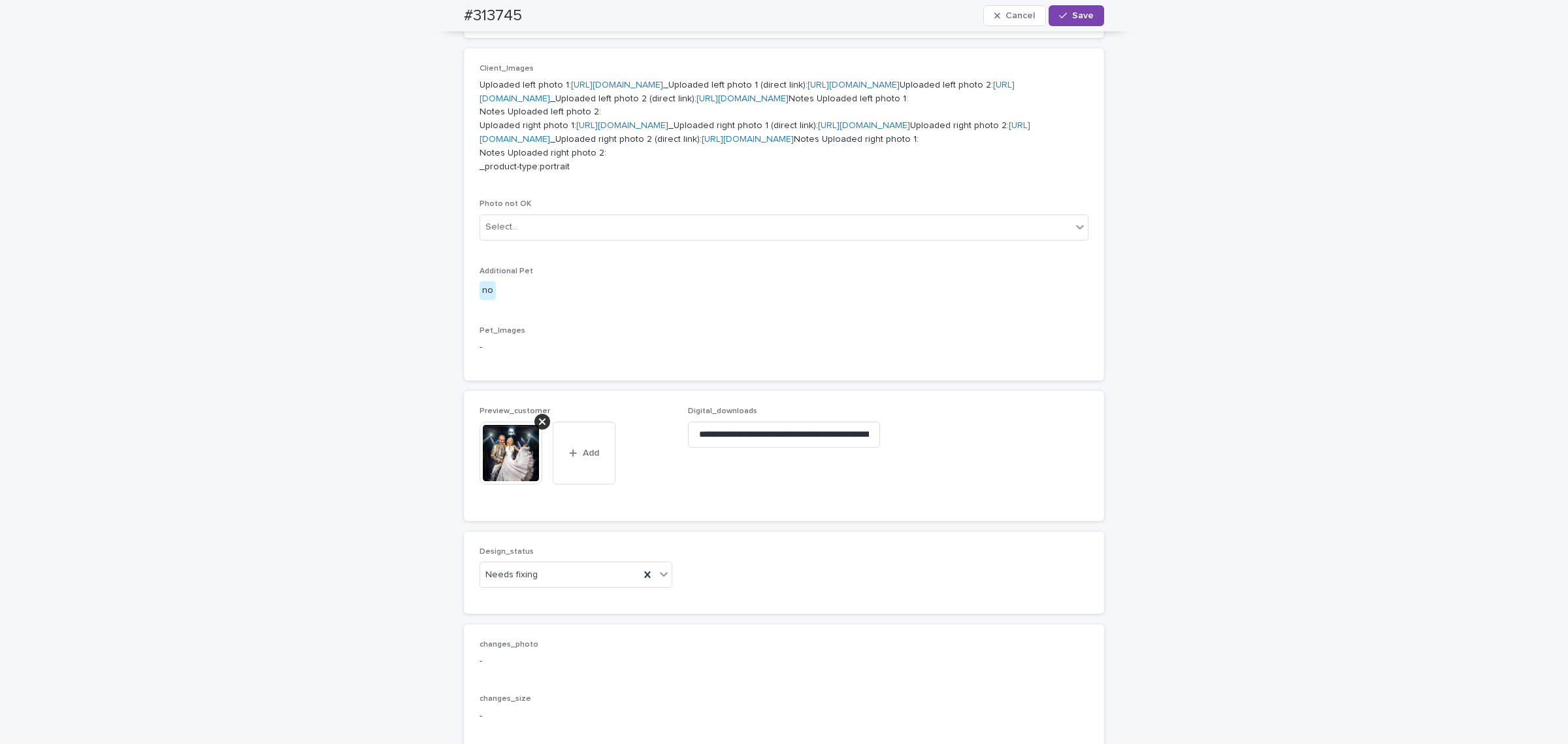
scroll to position [750, 0]
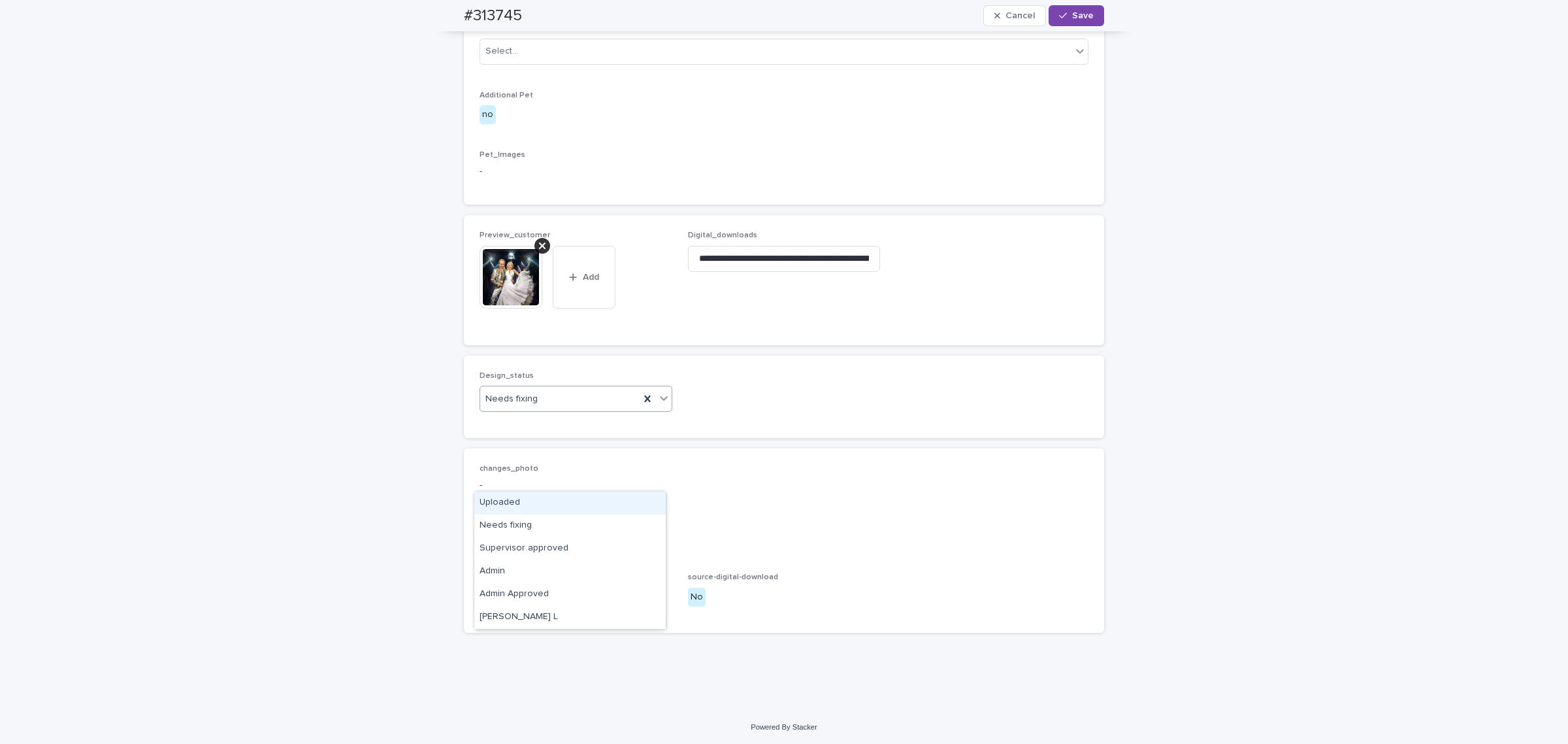
click at [572, 409] on div "Needs fixing" at bounding box center [560, 399] width 160 height 22
click at [512, 502] on div "Uploaded" at bounding box center [570, 503] width 192 height 23
click at [1080, 14] on span "Save" at bounding box center [1083, 15] width 22 height 9
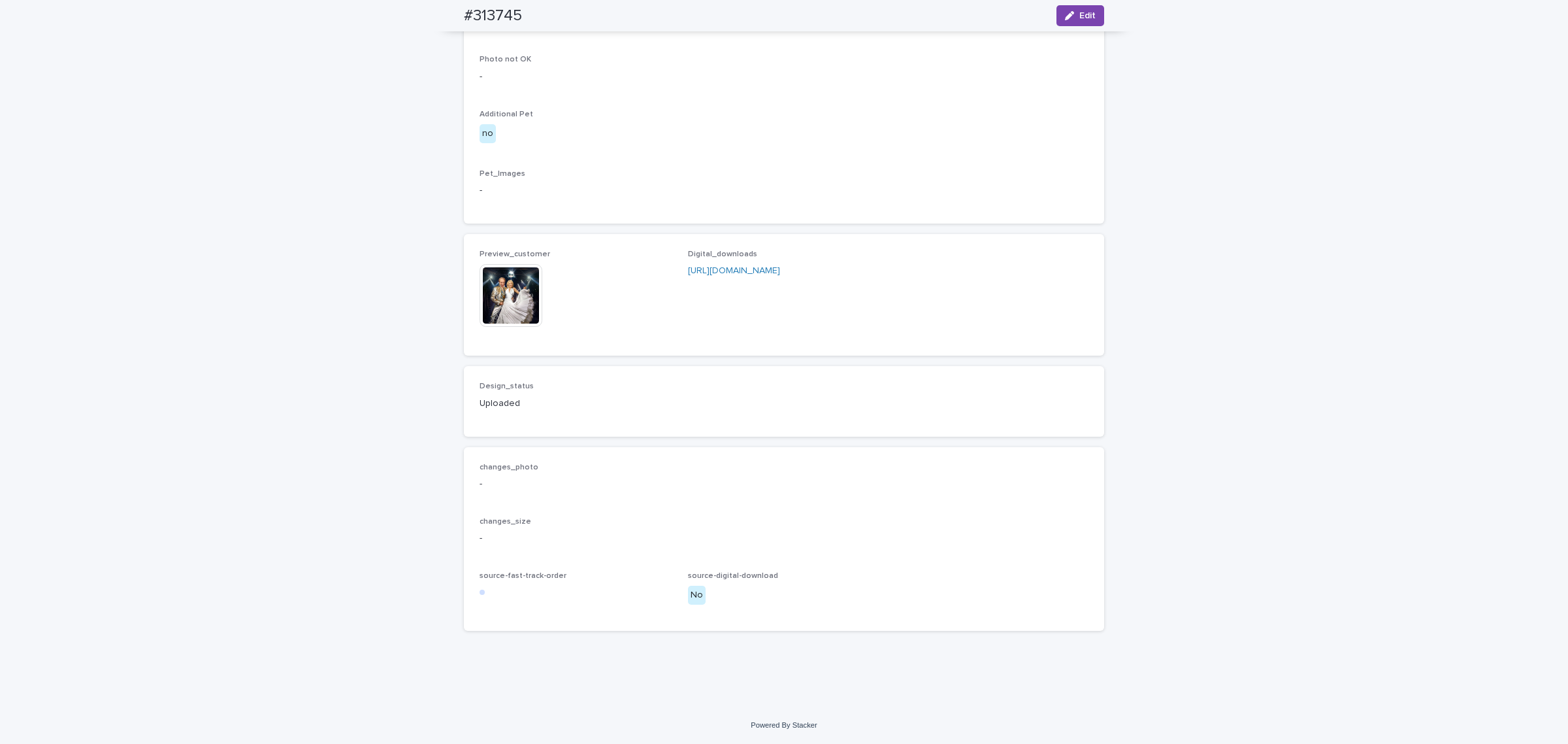
scroll to position [732, 0]
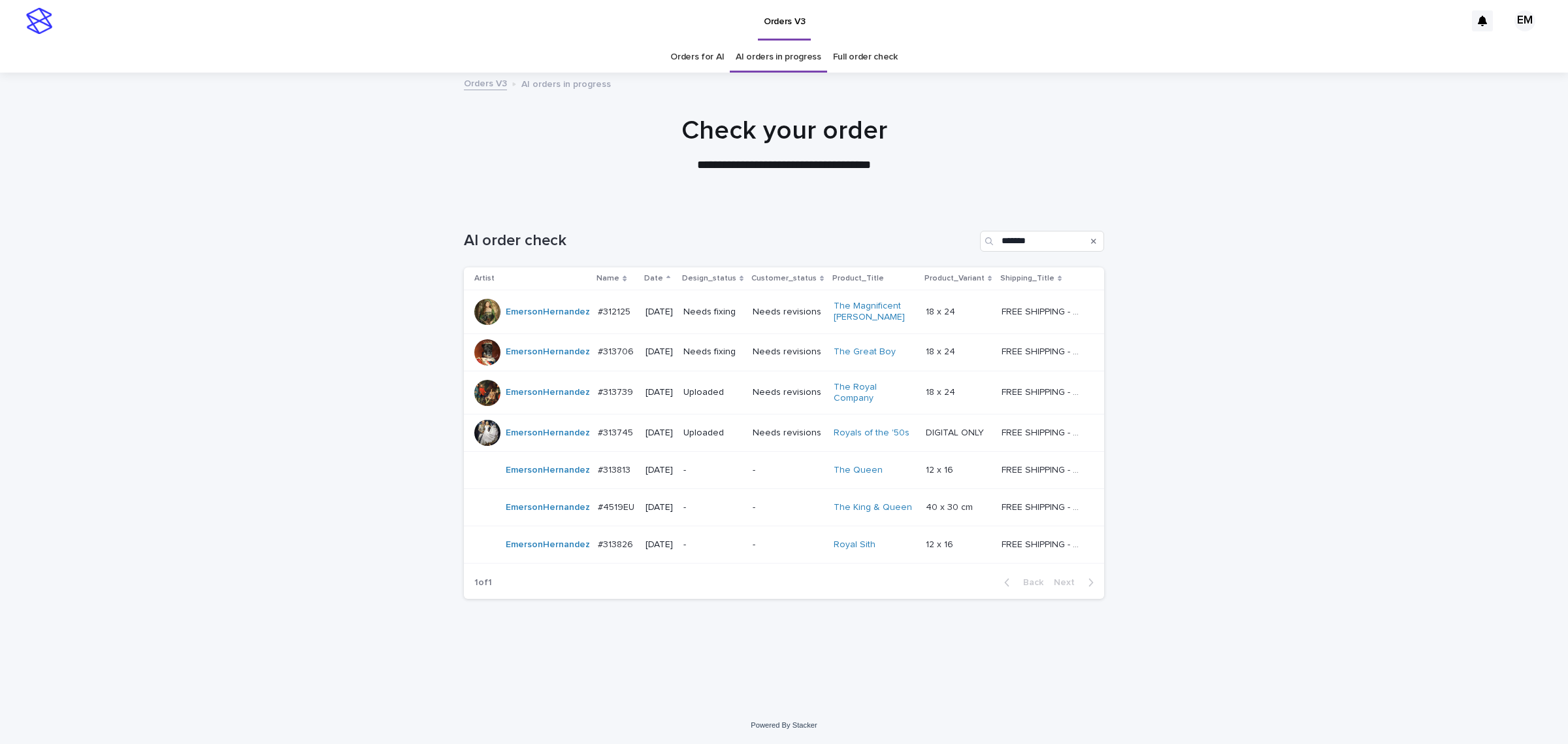
click at [722, 403] on div "Uploaded" at bounding box center [713, 393] width 59 height 22
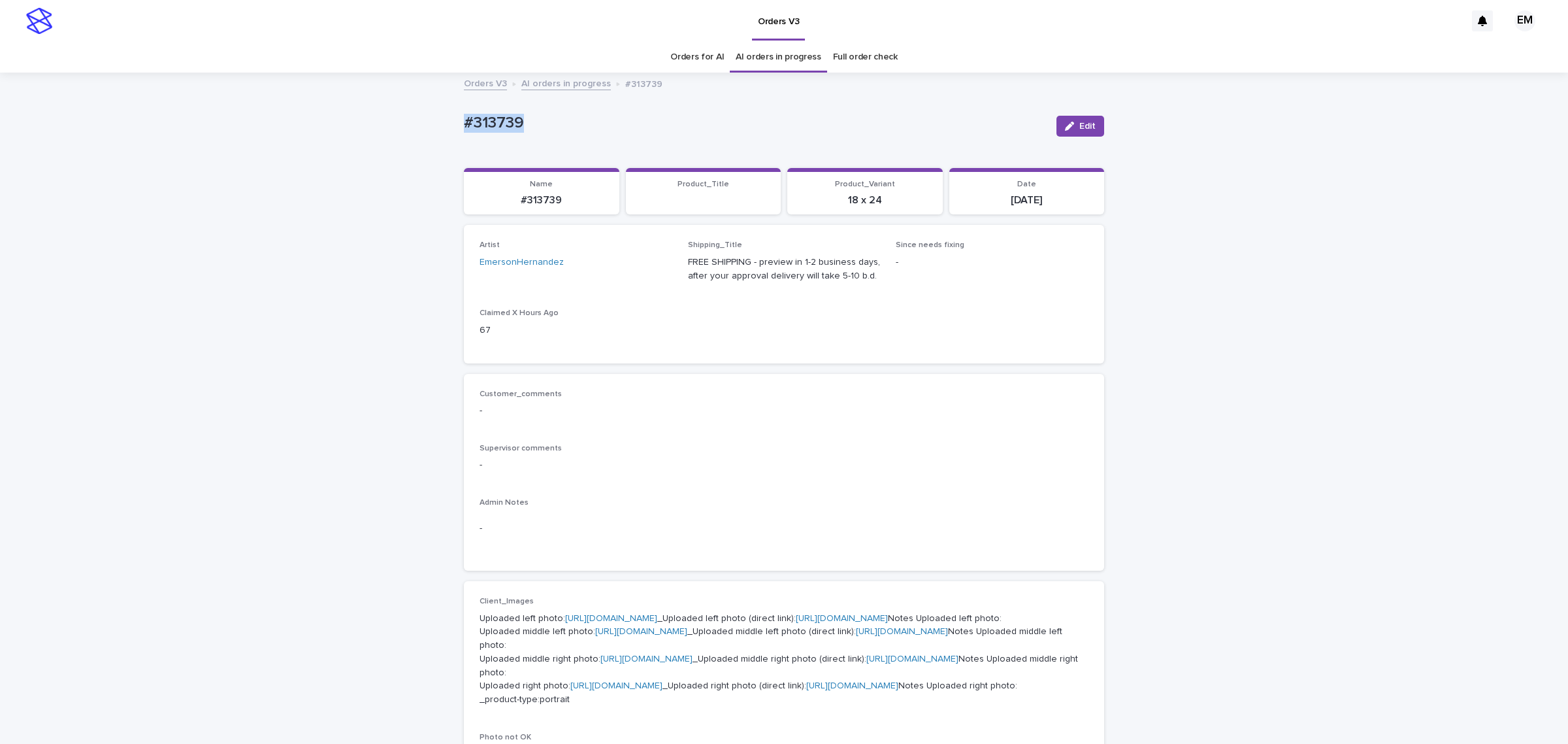
drag, startPoint x: 530, startPoint y: 128, endPoint x: 283, endPoint y: 119, distance: 247.2
click at [284, 119] on div "Loading... Saving… Loading... Saving… #313739 Edit #313739 Edit Sorry, there wa…" at bounding box center [784, 729] width 1568 height 1311
copy p "#313739"
click at [1061, 118] on button "Edit" at bounding box center [1080, 126] width 48 height 21
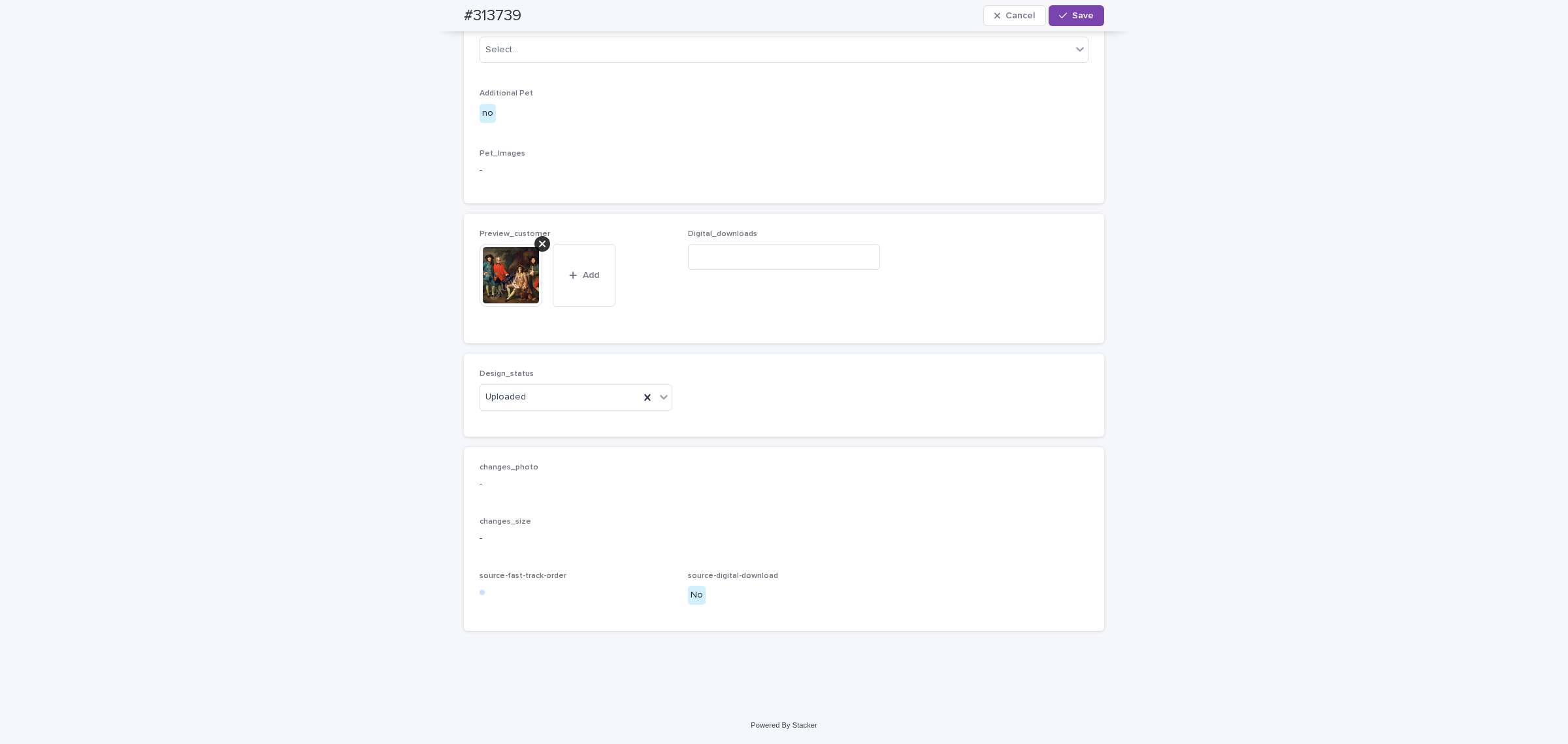
scroll to position [926, 0]
click at [539, 249] on icon at bounding box center [542, 244] width 7 height 10
click at [509, 312] on button "Add" at bounding box center [511, 301] width 63 height 21
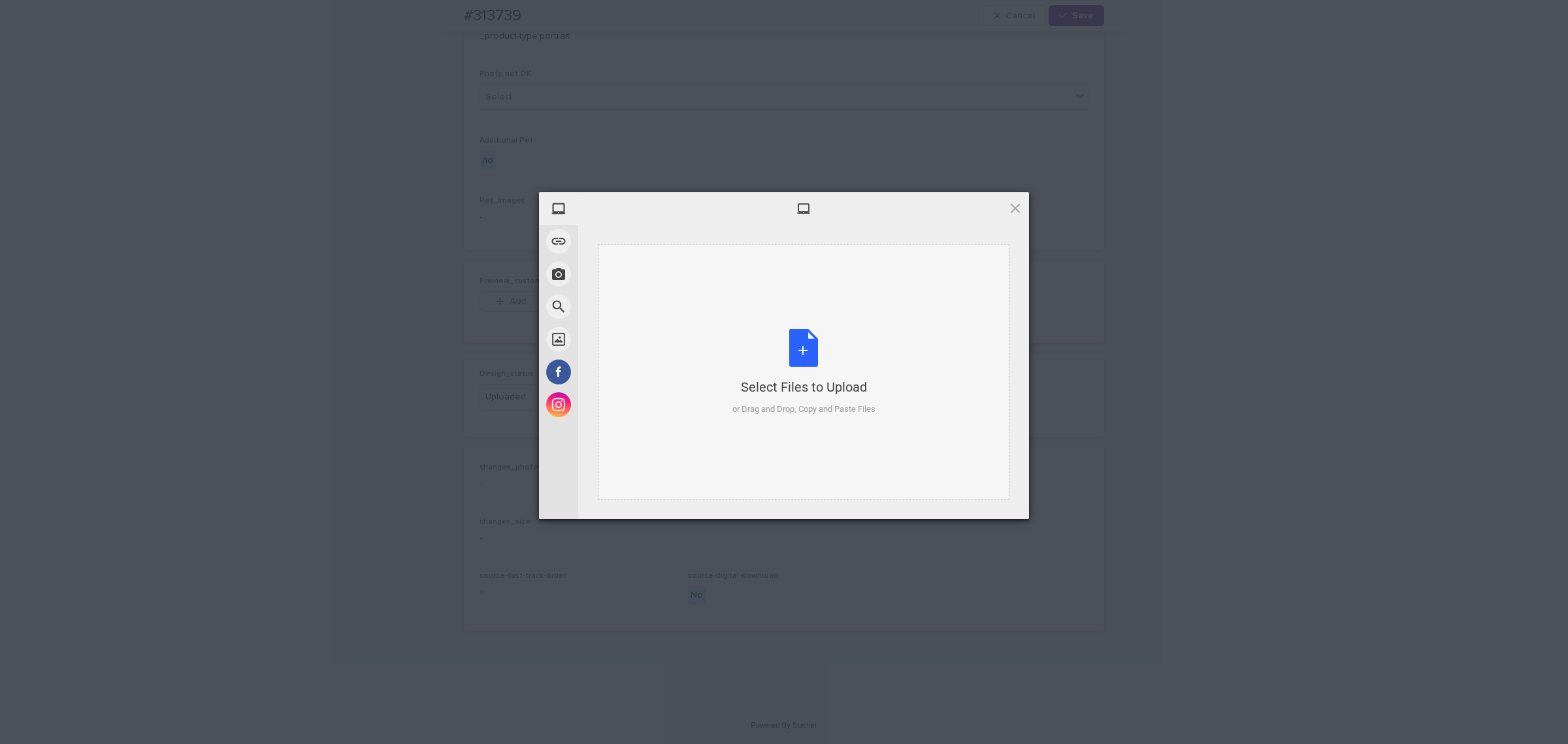
click at [682, 321] on div "Select Files to Upload or Drag and Drop, Copy and Paste Files" at bounding box center [803, 372] width 412 height 255
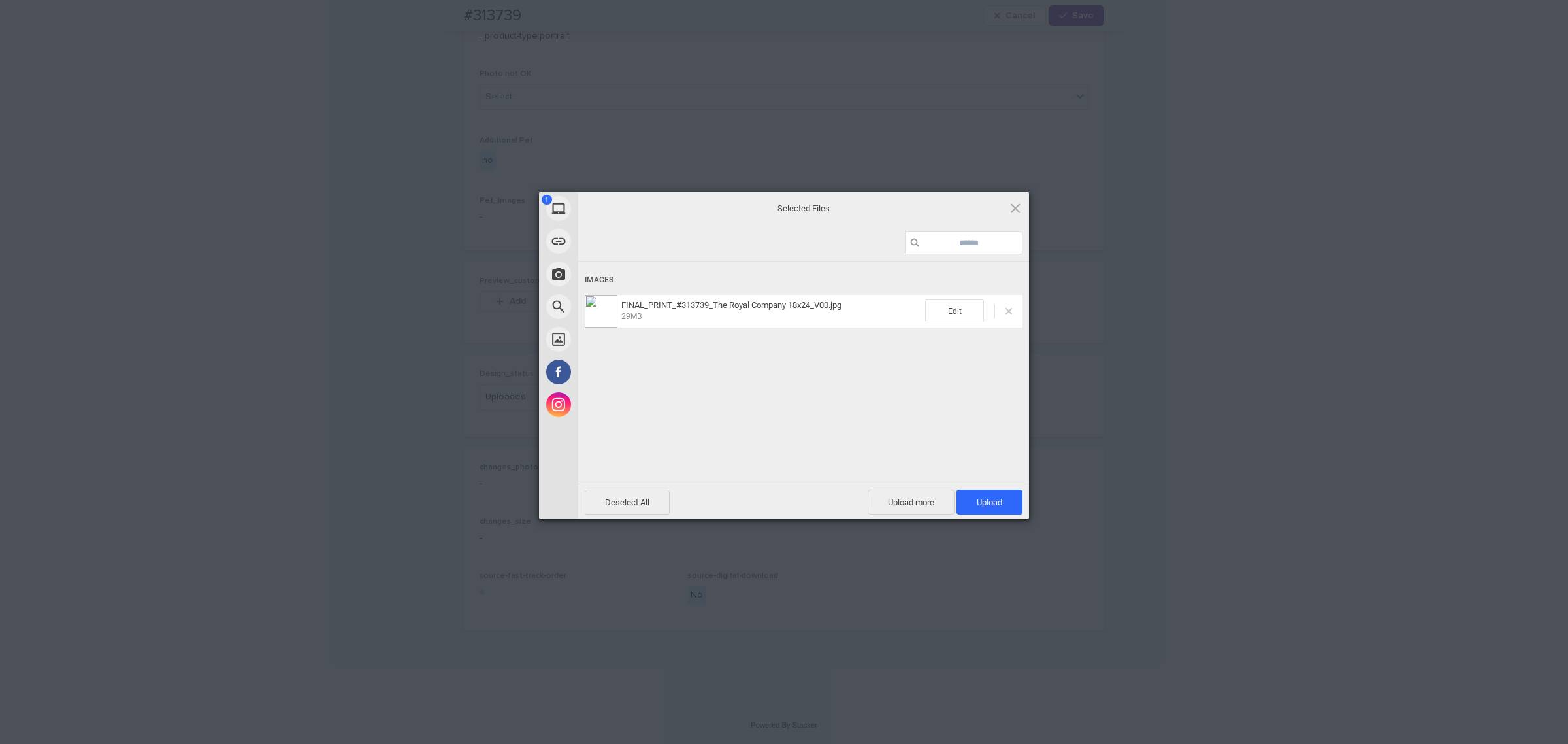
click at [1008, 311] on span at bounding box center [1008, 311] width 7 height 7
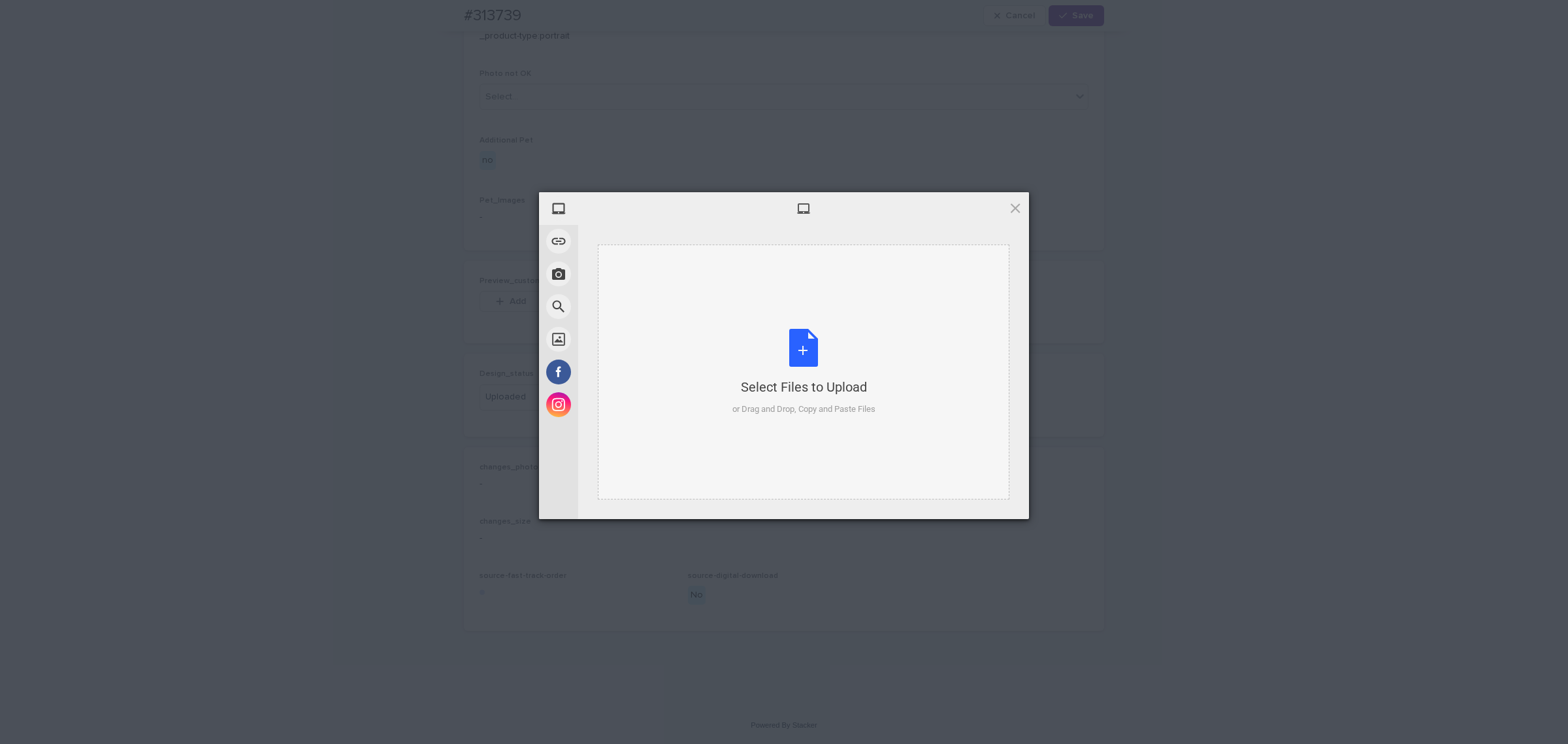
click at [880, 325] on div "Select Files to Upload or Drag and Drop, Copy and Paste Files" at bounding box center [803, 372] width 412 height 255
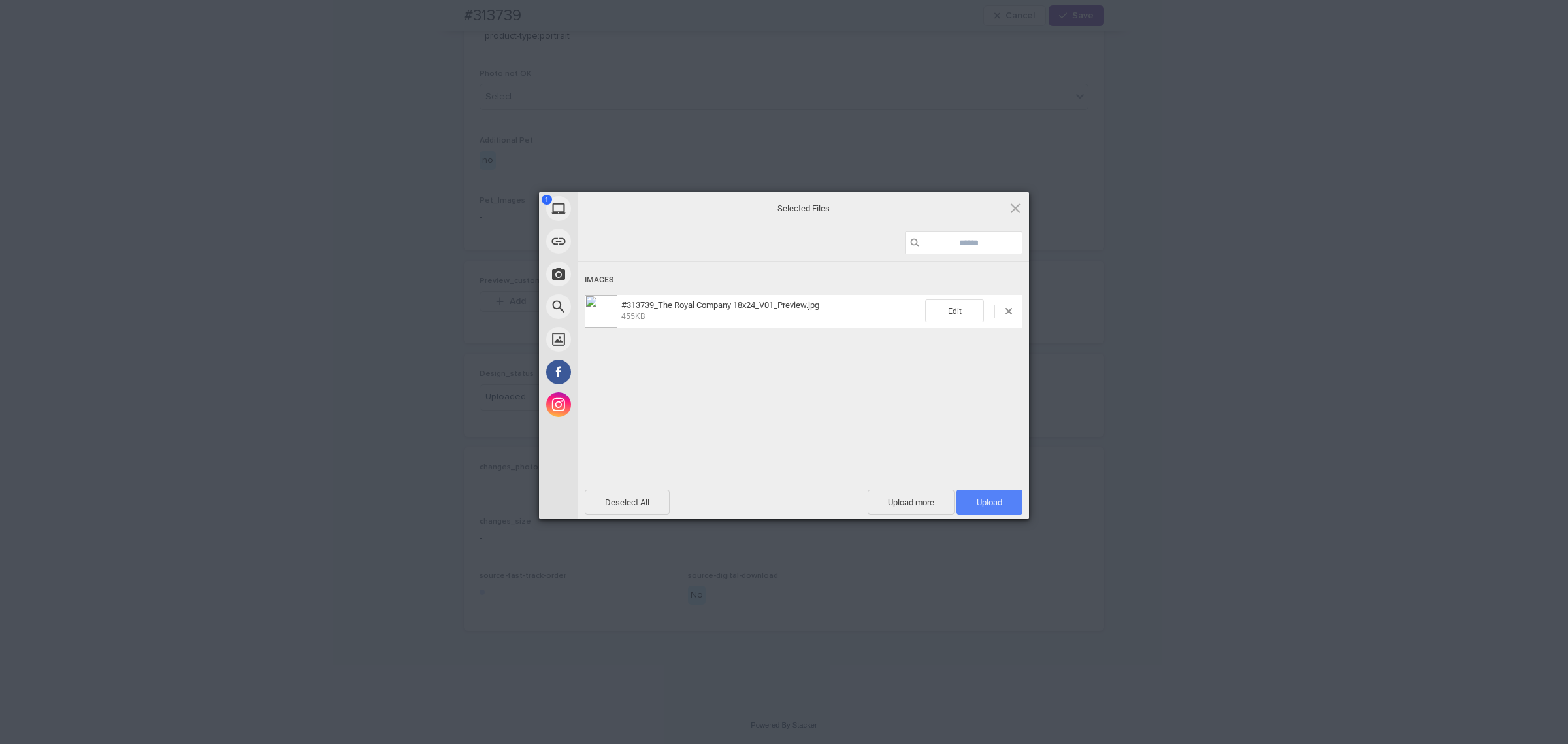
click at [1002, 511] on span "Upload 1" at bounding box center [989, 502] width 66 height 25
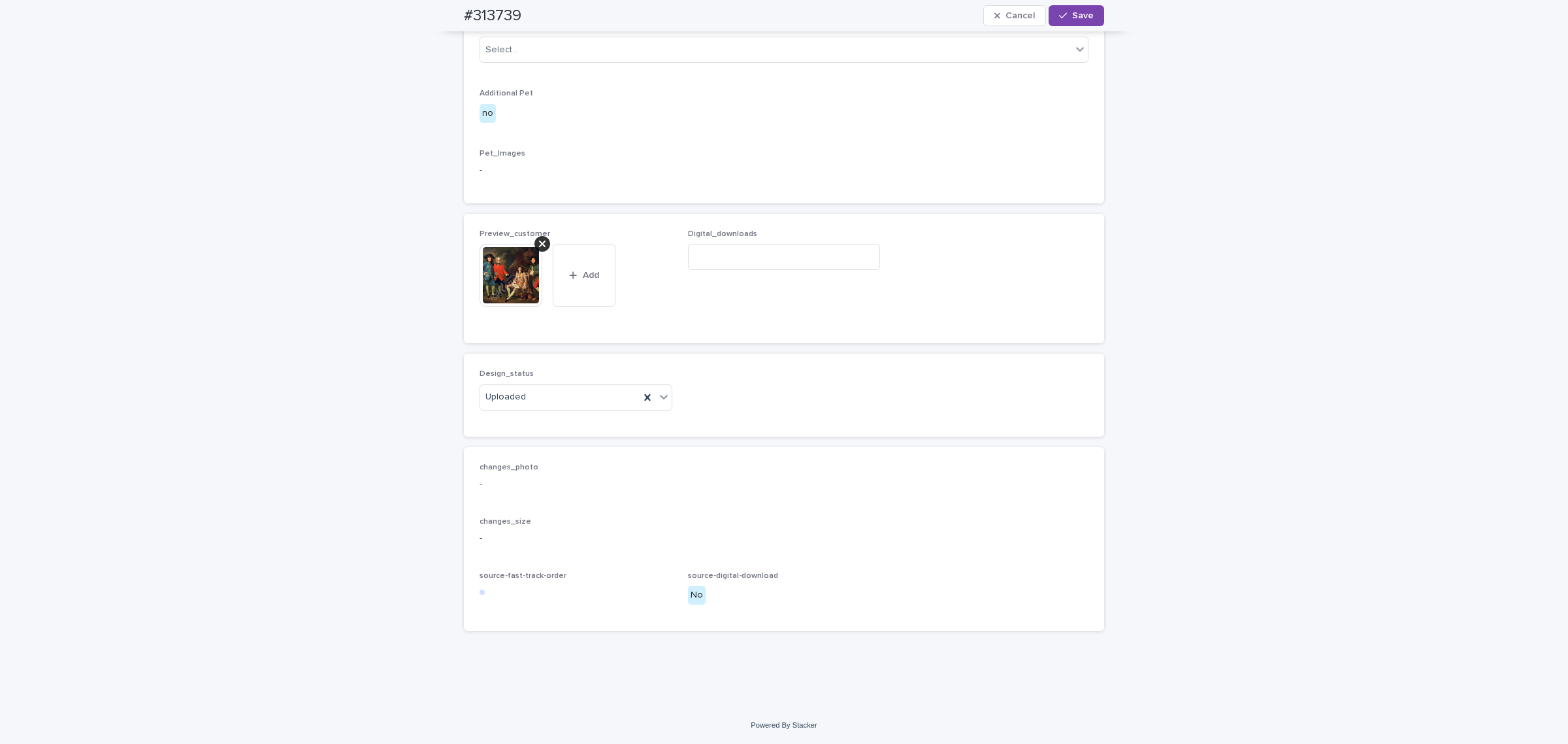
click at [1055, 24] on button "Save" at bounding box center [1076, 15] width 55 height 21
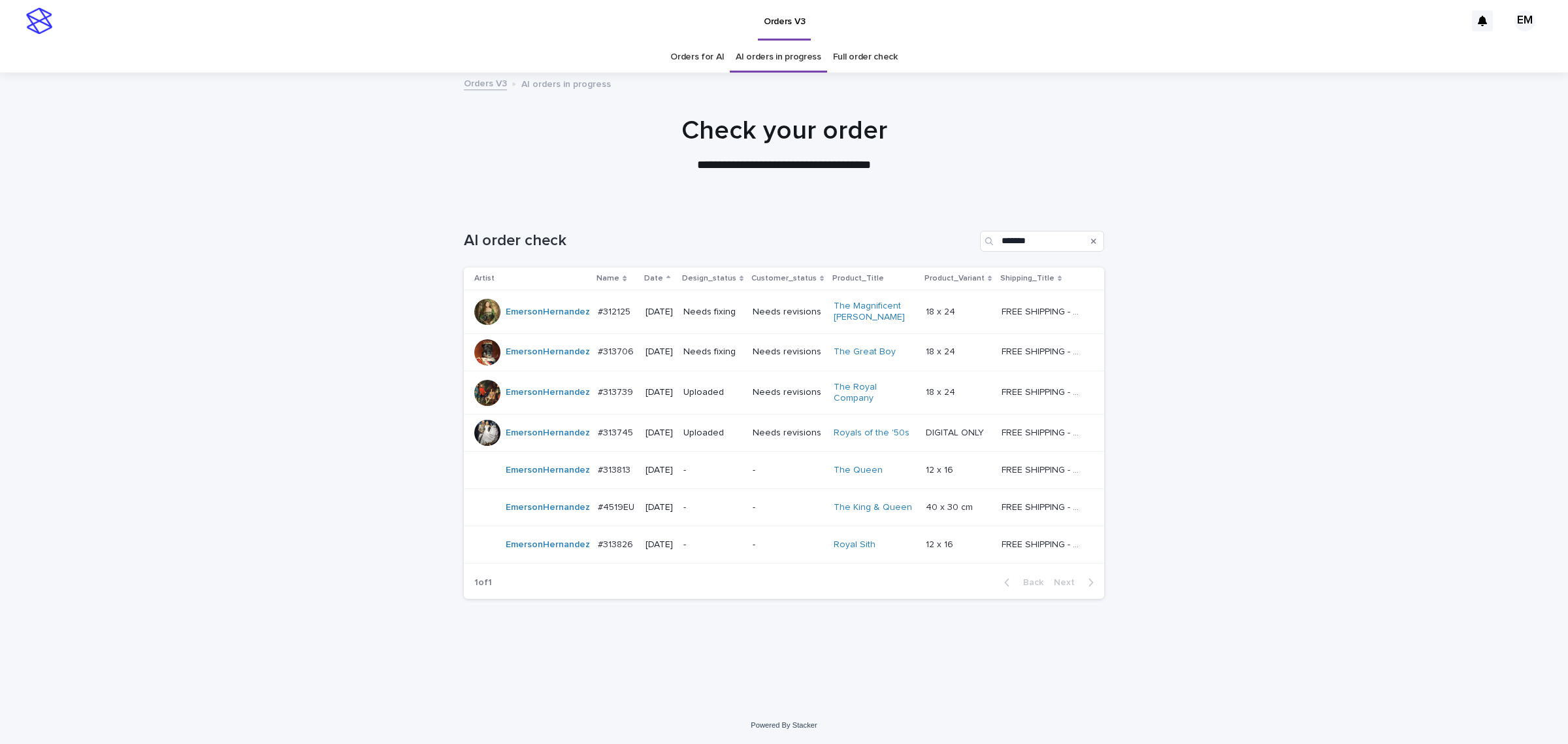
click at [673, 323] on div "[DATE]" at bounding box center [659, 312] width 28 height 22
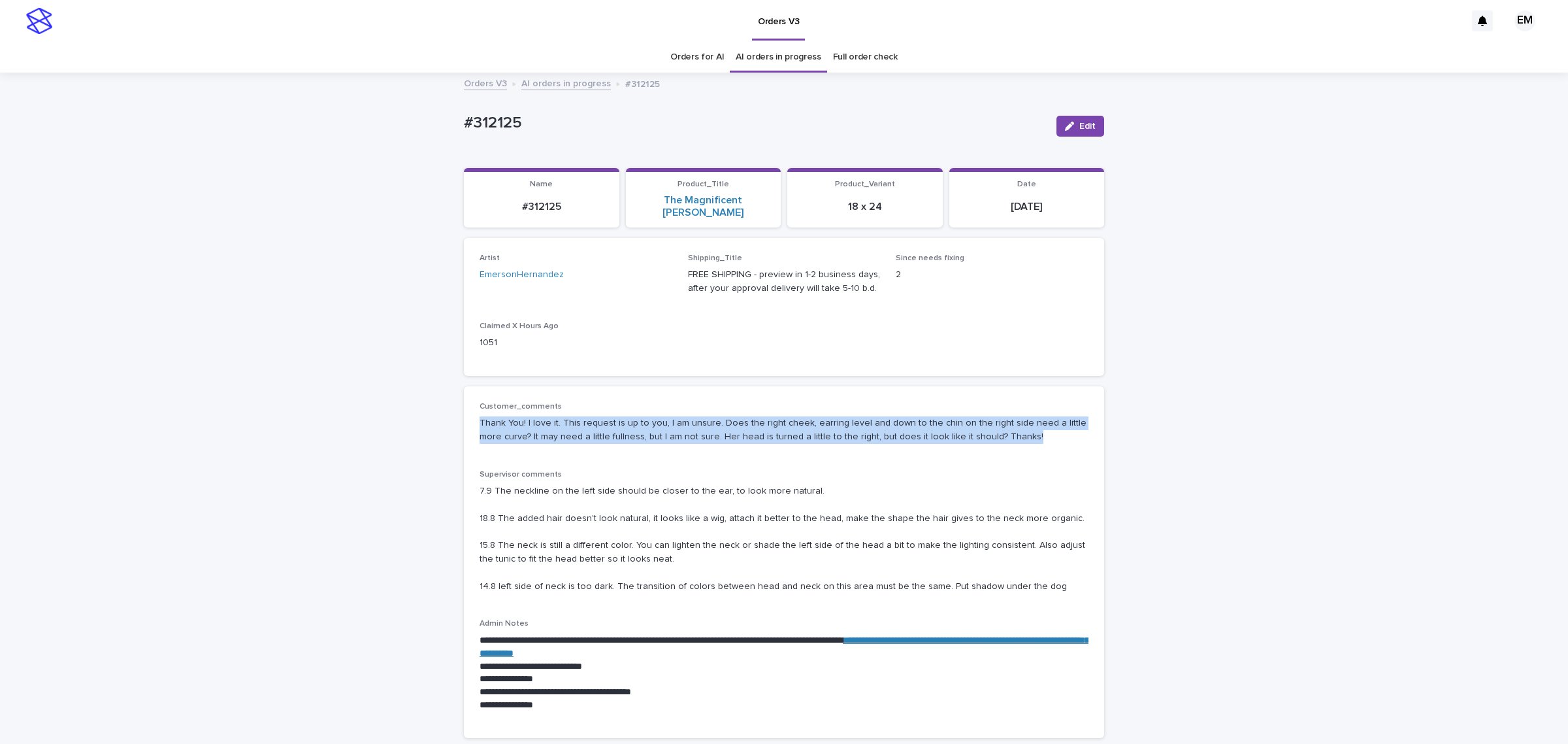
drag, startPoint x: 465, startPoint y: 409, endPoint x: 1026, endPoint y: 435, distance: 561.6
click at [1026, 435] on div "**********" at bounding box center [784, 562] width 640 height 351
copy p "Thank You! I love it. This request is up to you, I am unsure. Does the right ch…"
drag, startPoint x: 1060, startPoint y: 131, endPoint x: 968, endPoint y: 232, distance: 136.6
click at [1060, 131] on button "Edit" at bounding box center [1080, 126] width 48 height 21
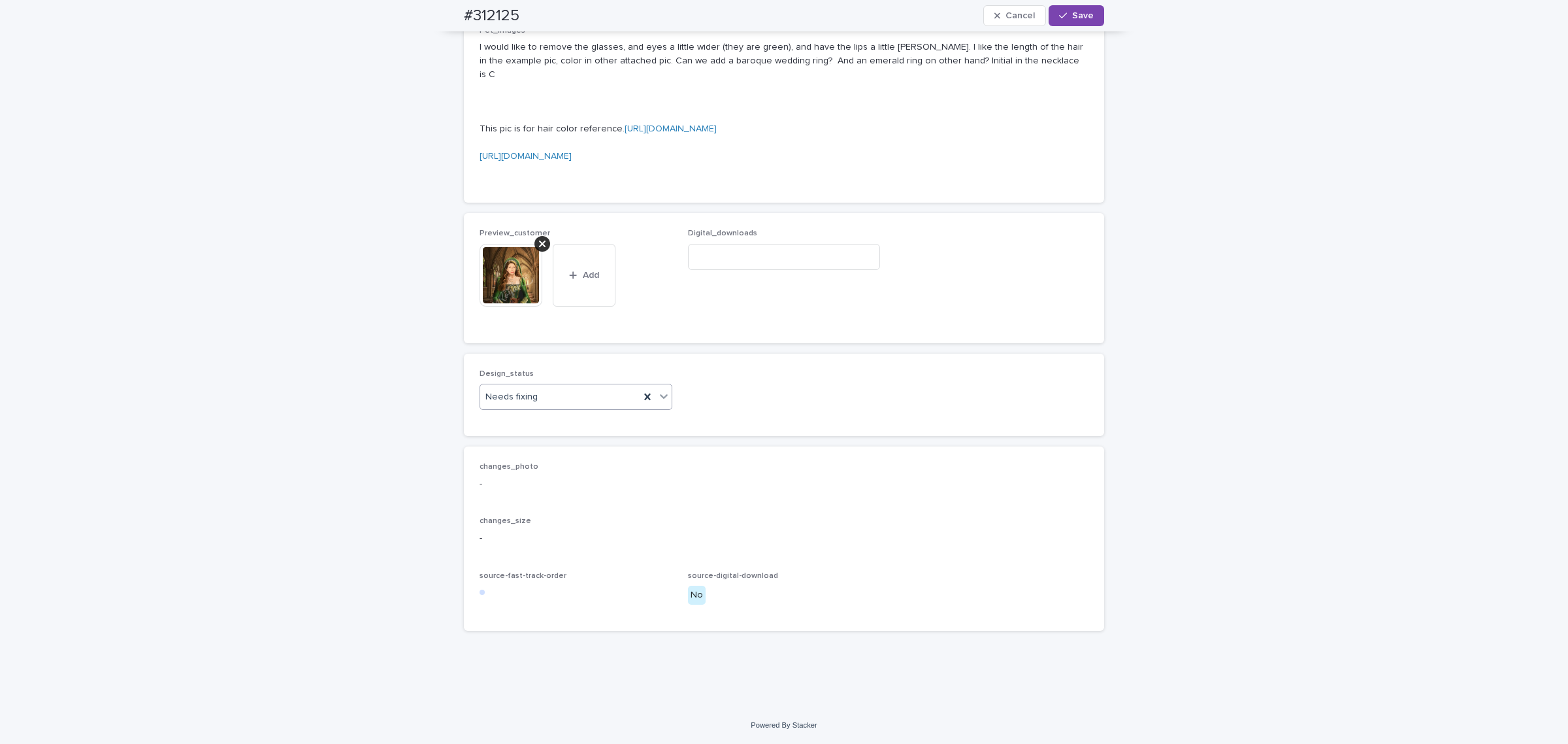
scroll to position [1143, 0]
drag, startPoint x: 543, startPoint y: 559, endPoint x: 535, endPoint y: 570, distance: 13.6
click at [543, 408] on div "Needs fixing" at bounding box center [560, 397] width 160 height 22
click at [535, 588] on div "Uploaded" at bounding box center [570, 591] width 192 height 23
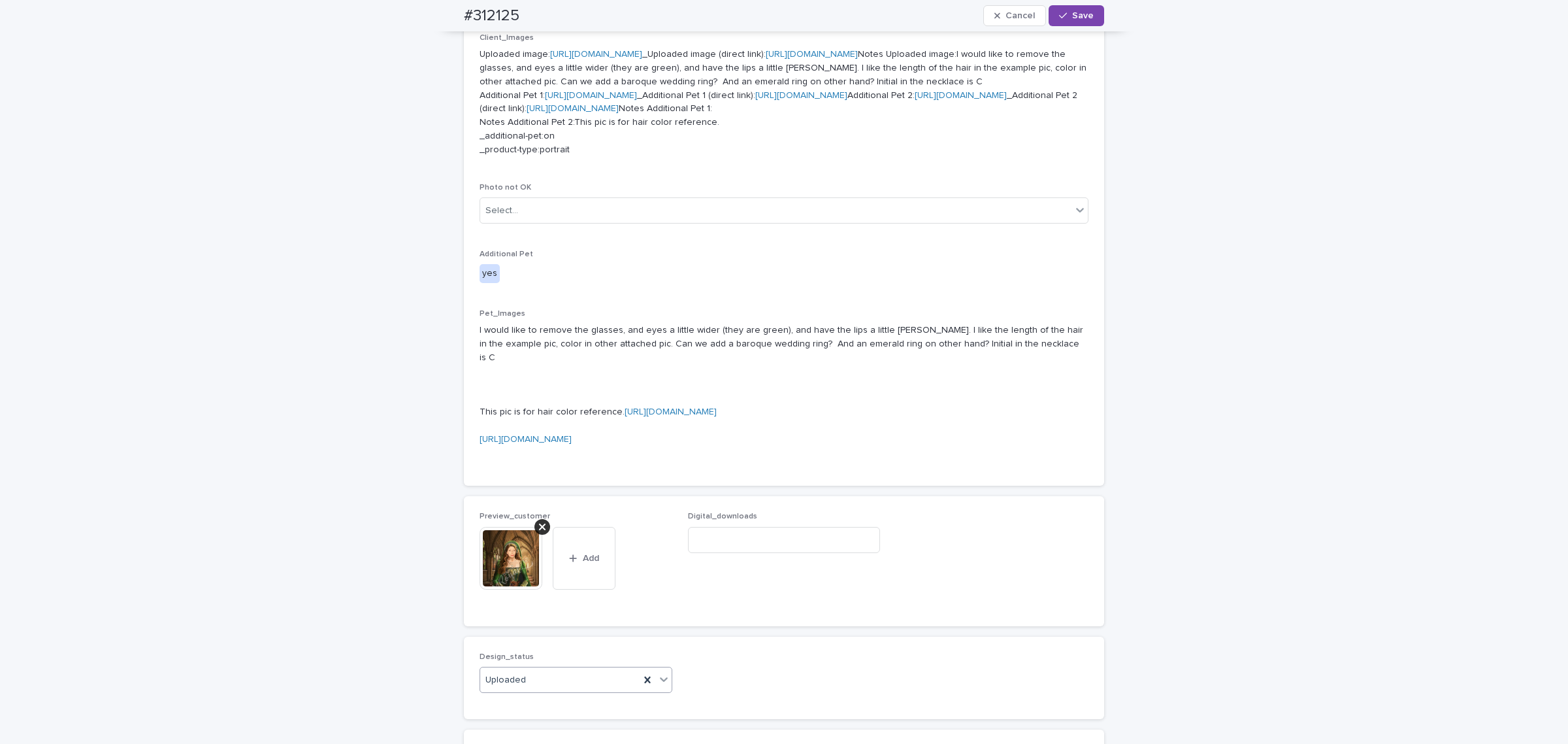
scroll to position [599, 0]
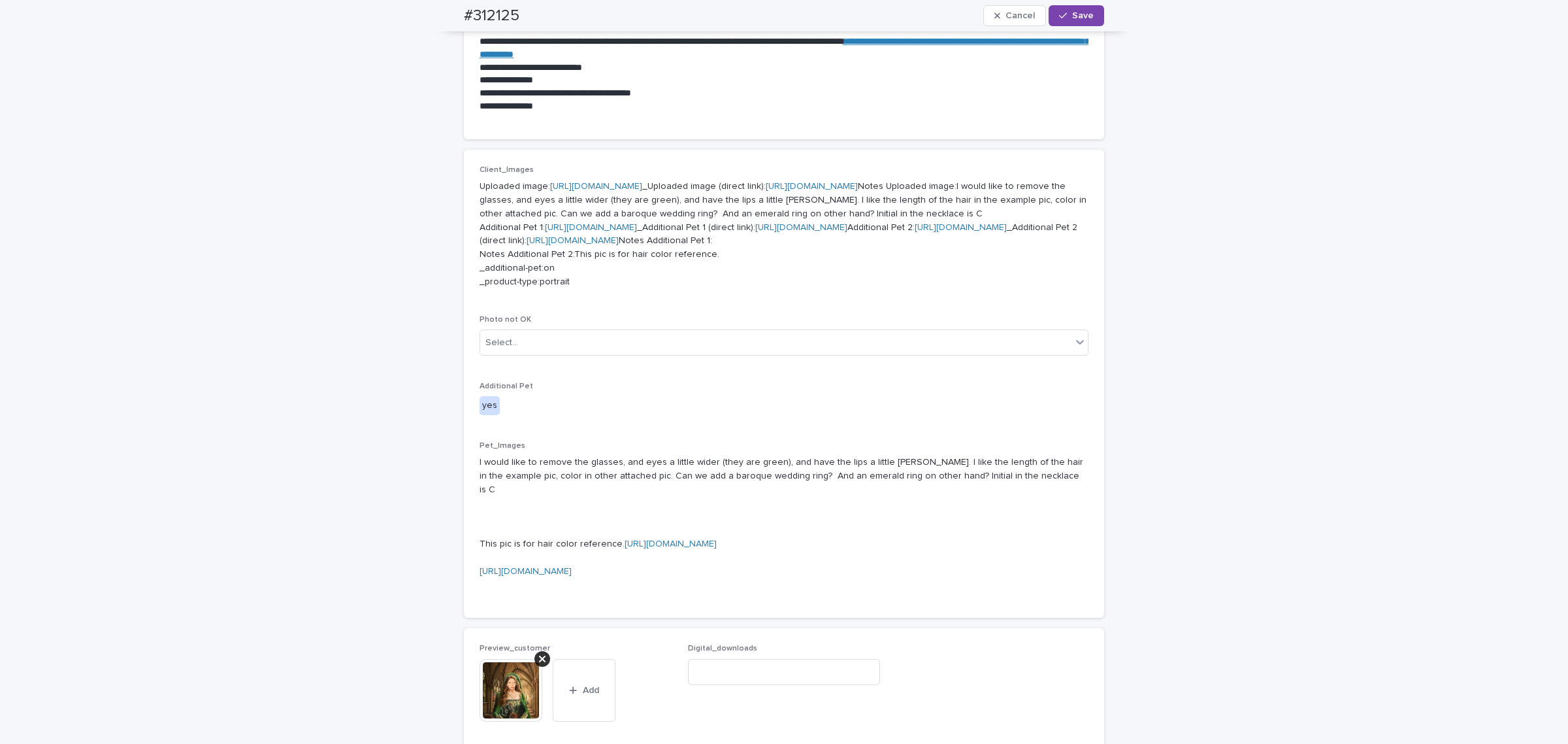
drag, startPoint x: 1071, startPoint y: 8, endPoint x: 660, endPoint y: 0, distance: 411.1
click at [1071, 8] on button "Save" at bounding box center [1076, 15] width 55 height 21
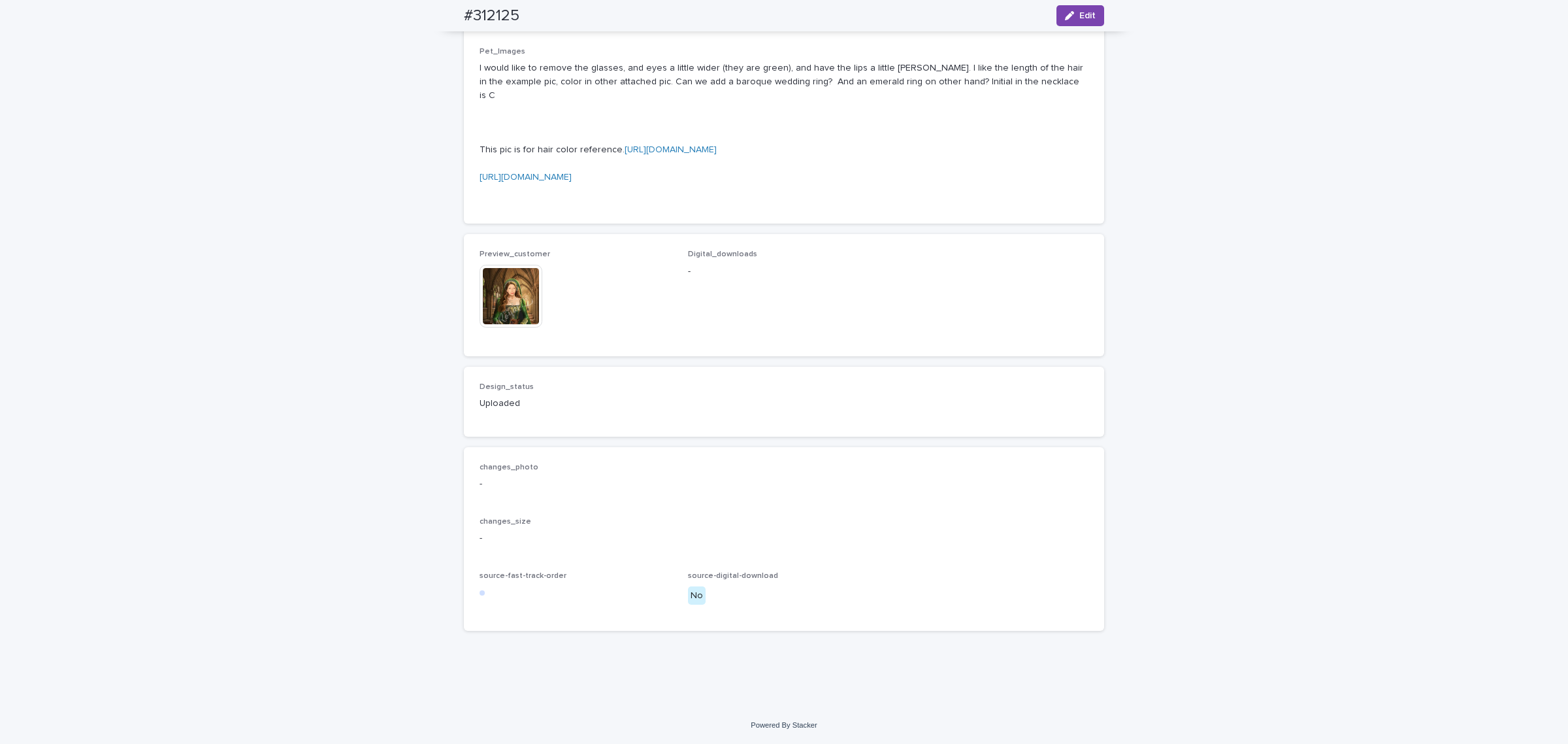
scroll to position [1181, 0]
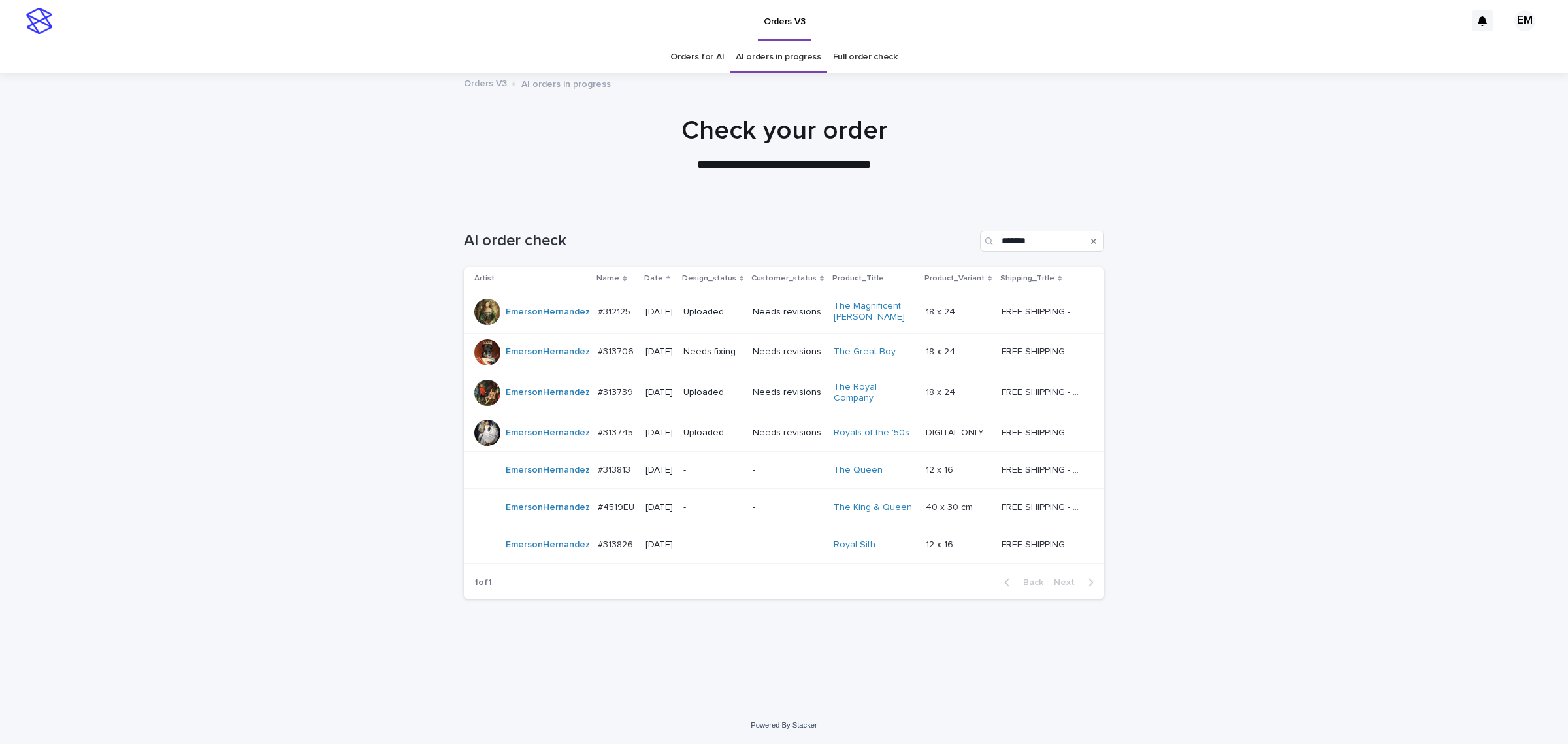
click at [713, 356] on p "Needs fixing" at bounding box center [713, 351] width 59 height 11
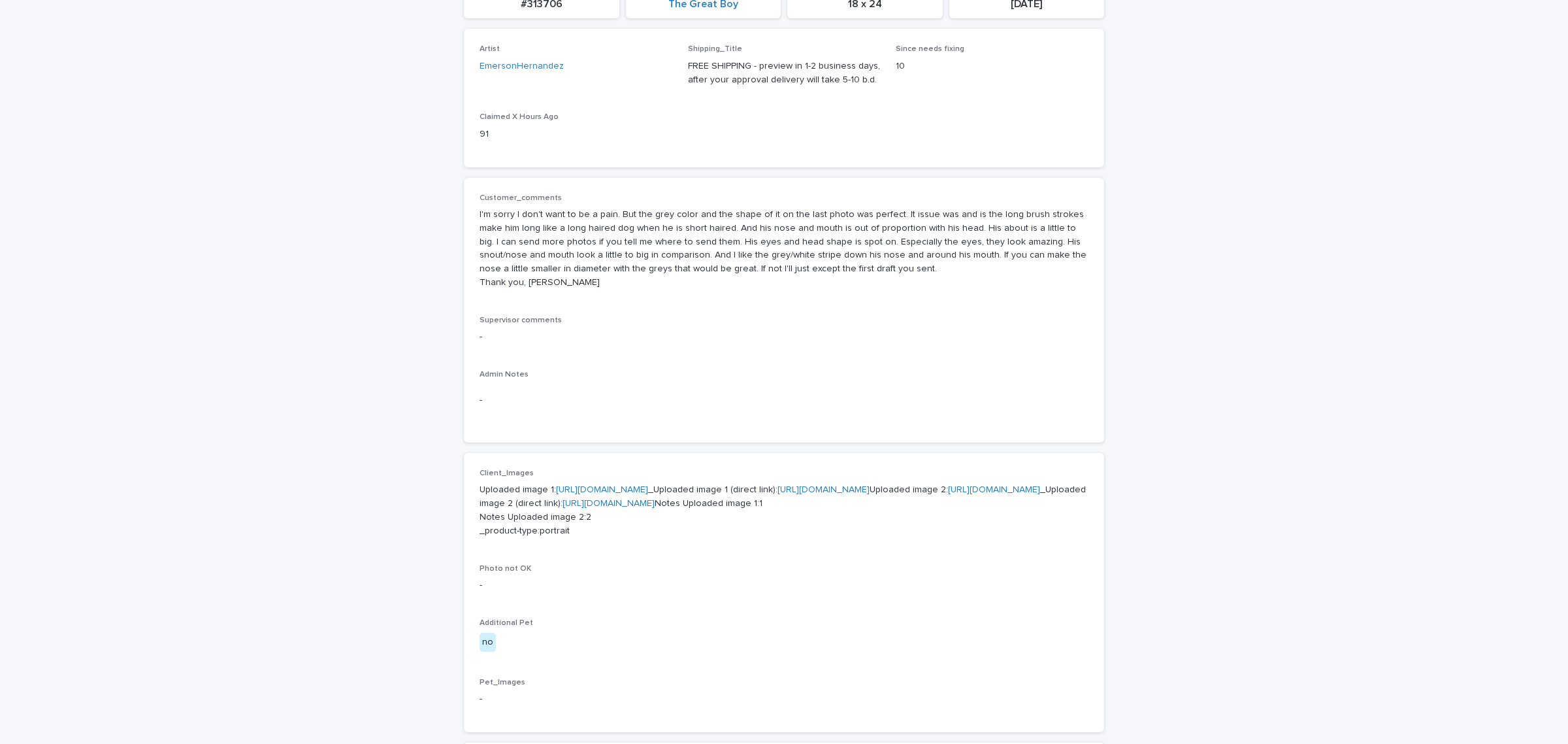
scroll to position [218, 0]
